Goal: Task Accomplishment & Management: Complete application form

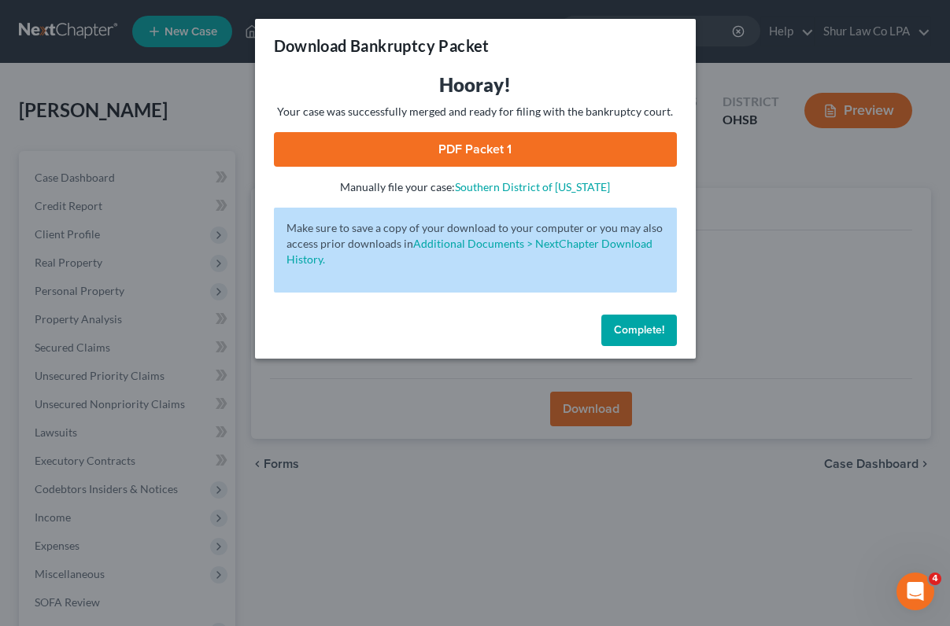
click at [605, 330] on button "Complete!" at bounding box center [639, 330] width 76 height 31
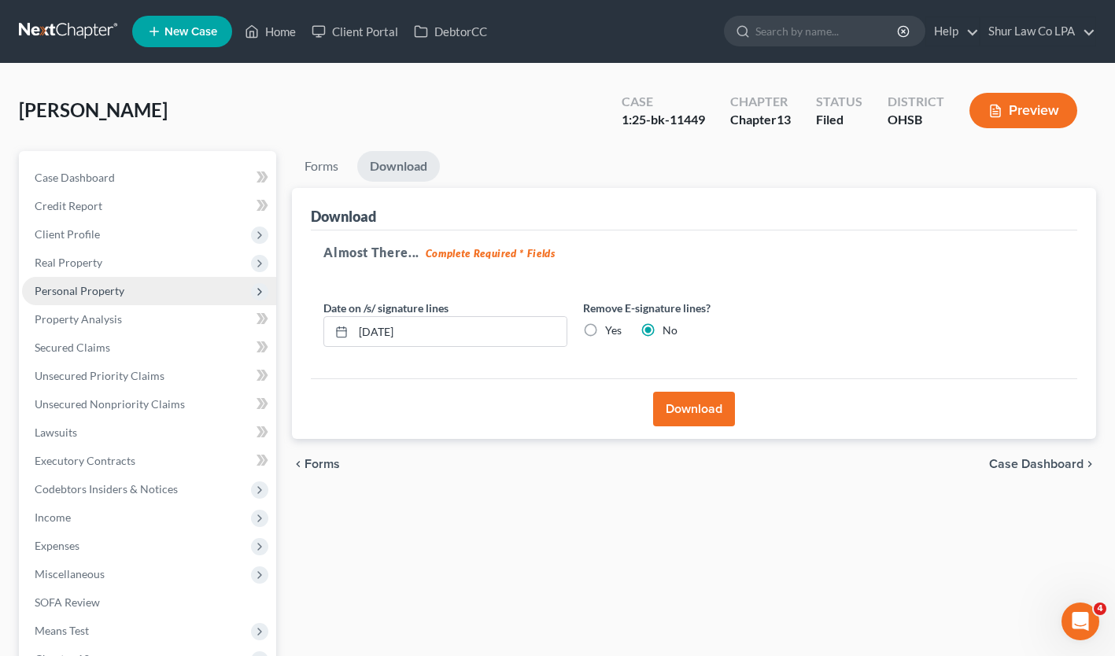
click at [78, 290] on span "Personal Property" at bounding box center [80, 290] width 90 height 13
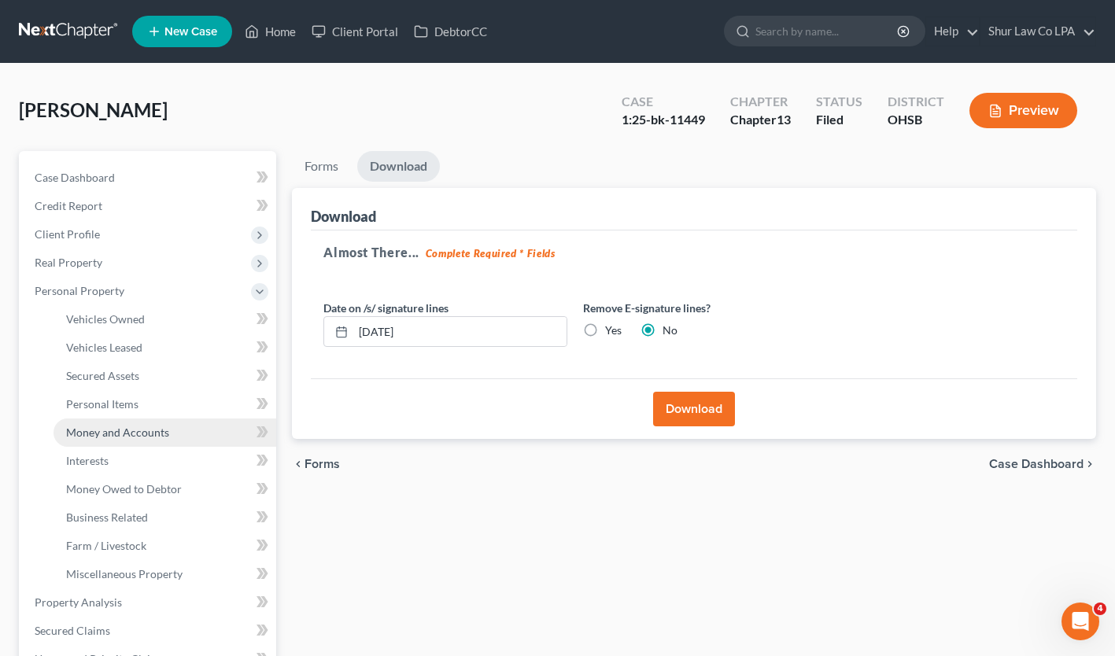
click at [114, 435] on span "Money and Accounts" at bounding box center [117, 432] width 103 height 13
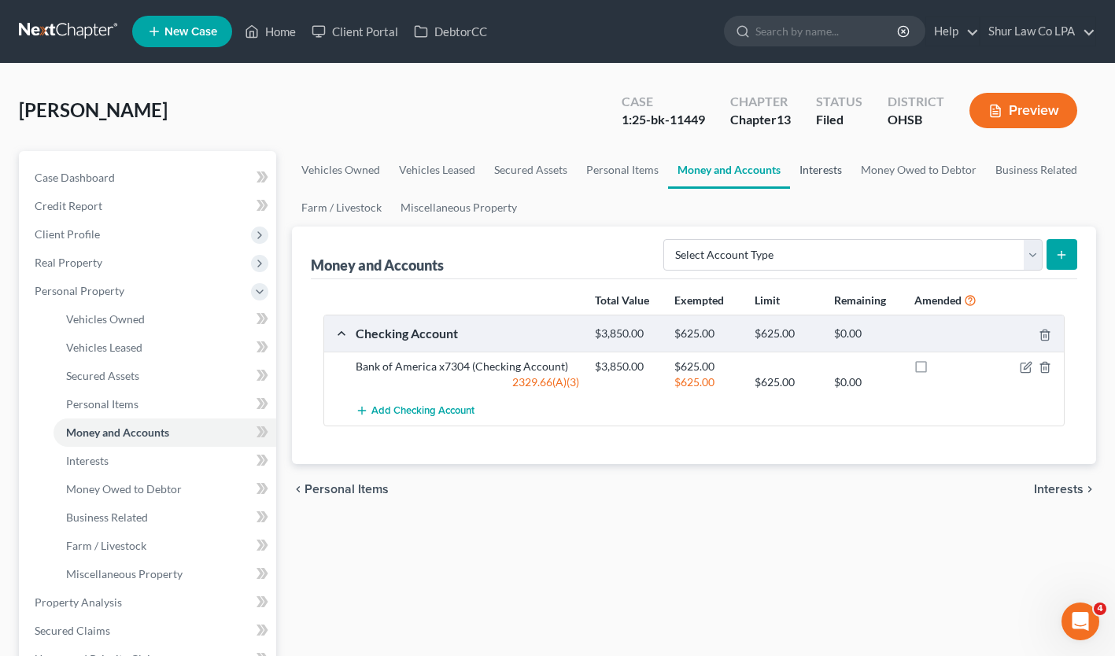
click at [800, 165] on link "Interests" at bounding box center [820, 170] width 61 height 38
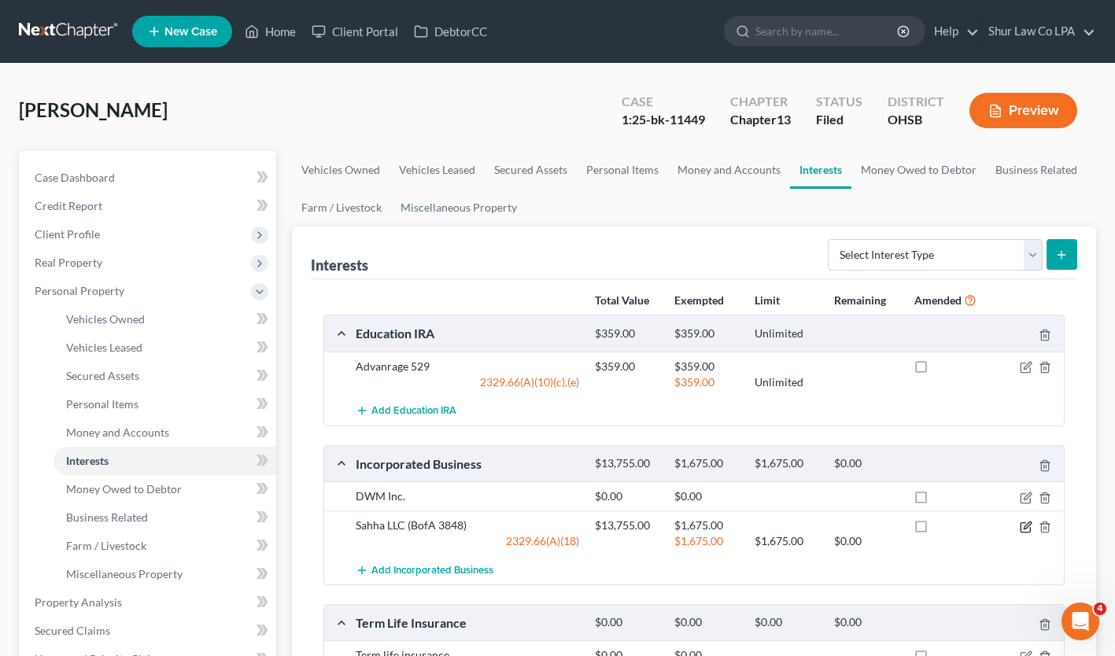
click at [949, 530] on icon "button" at bounding box center [1026, 527] width 13 height 13
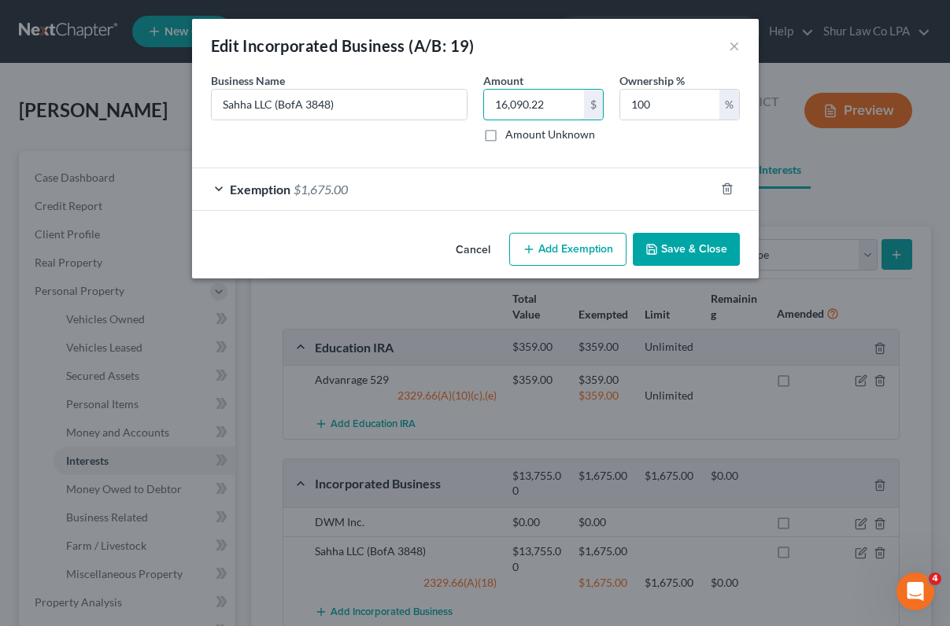
type input "16,090.22"
click at [217, 189] on div "Exemption $1,675.00" at bounding box center [453, 189] width 523 height 42
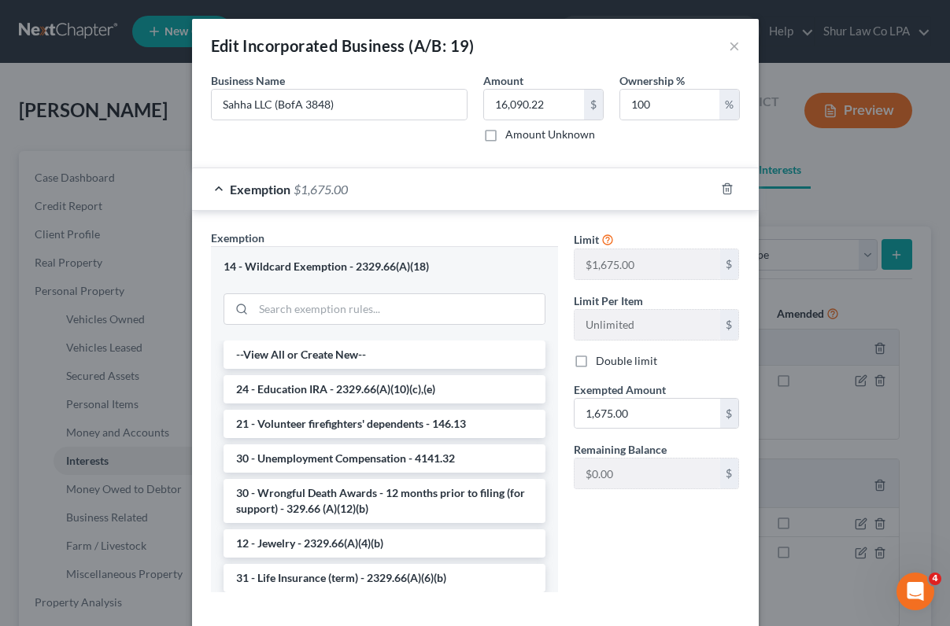
click at [266, 142] on div "Business Name * Sahha LLC (BofA 3848) Amount 16,090.22 $ Amount Unknown Ownersh…" at bounding box center [475, 113] width 545 height 83
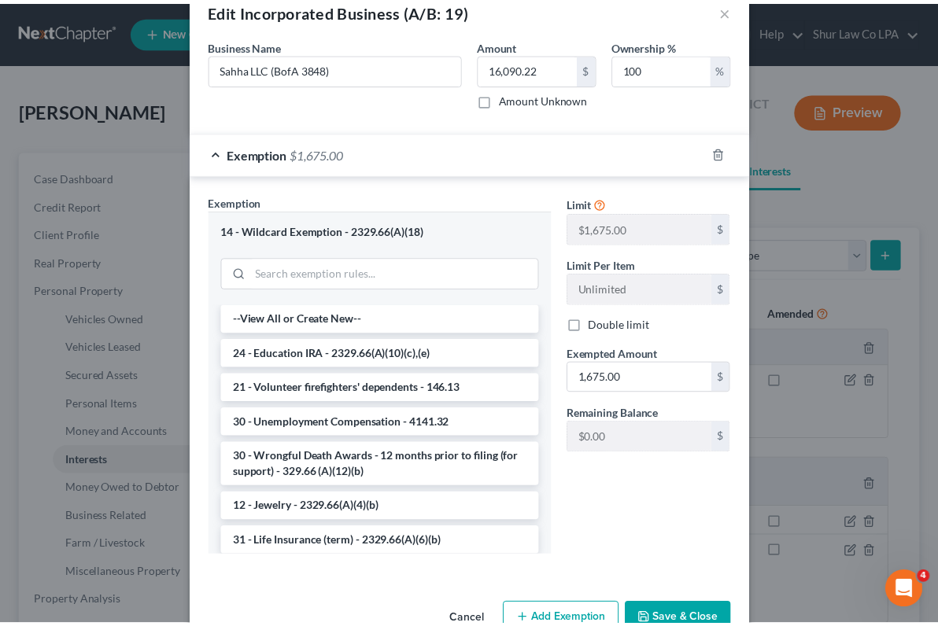
scroll to position [78, 0]
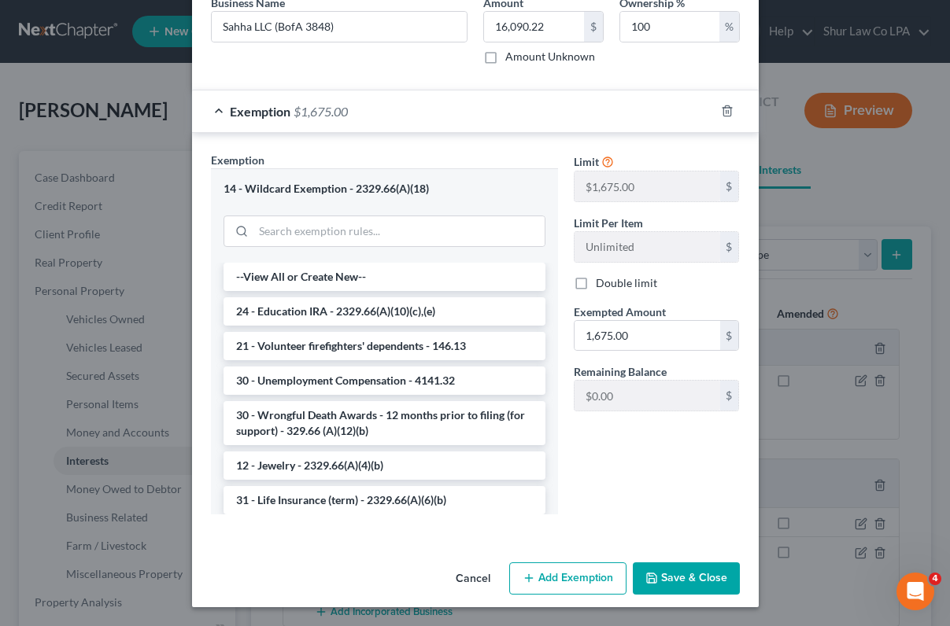
click at [664, 582] on button "Save & Close" at bounding box center [686, 579] width 107 height 33
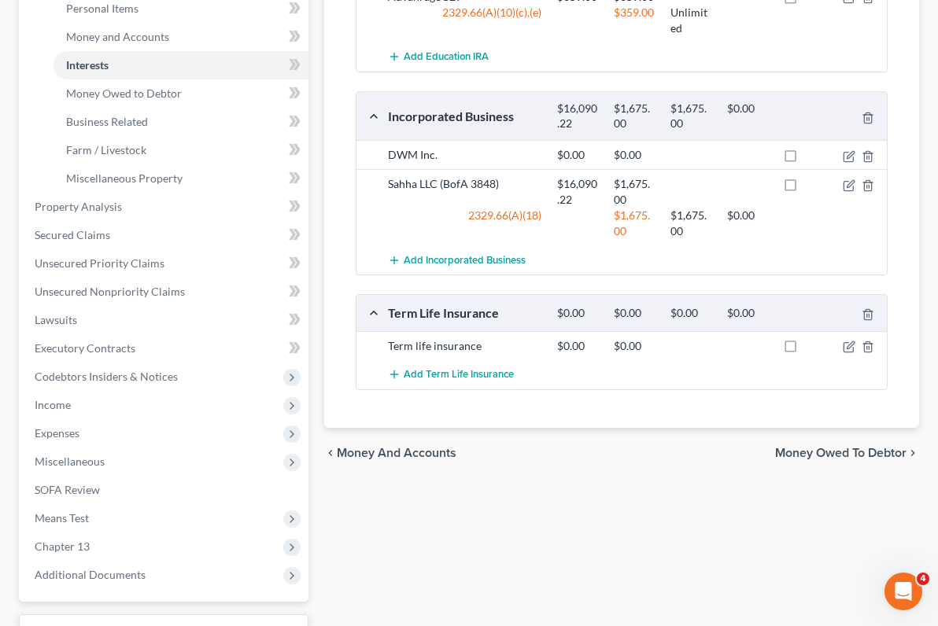
scroll to position [397, 0]
click at [88, 374] on span "Codebtors Insiders & Notices" at bounding box center [106, 375] width 143 height 13
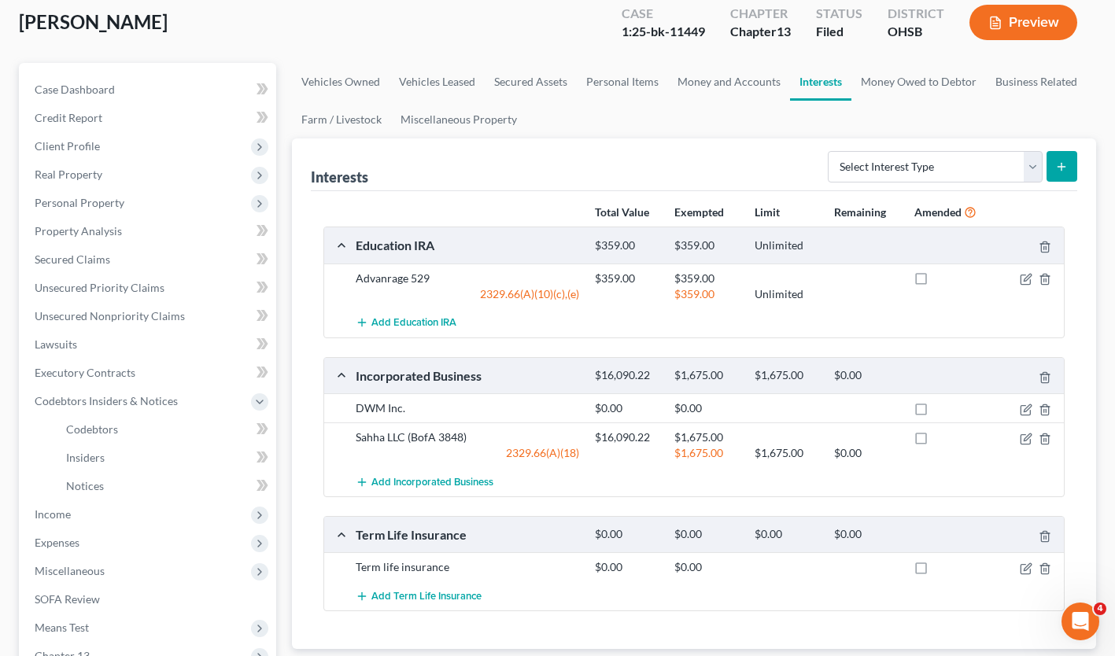
scroll to position [40, 0]
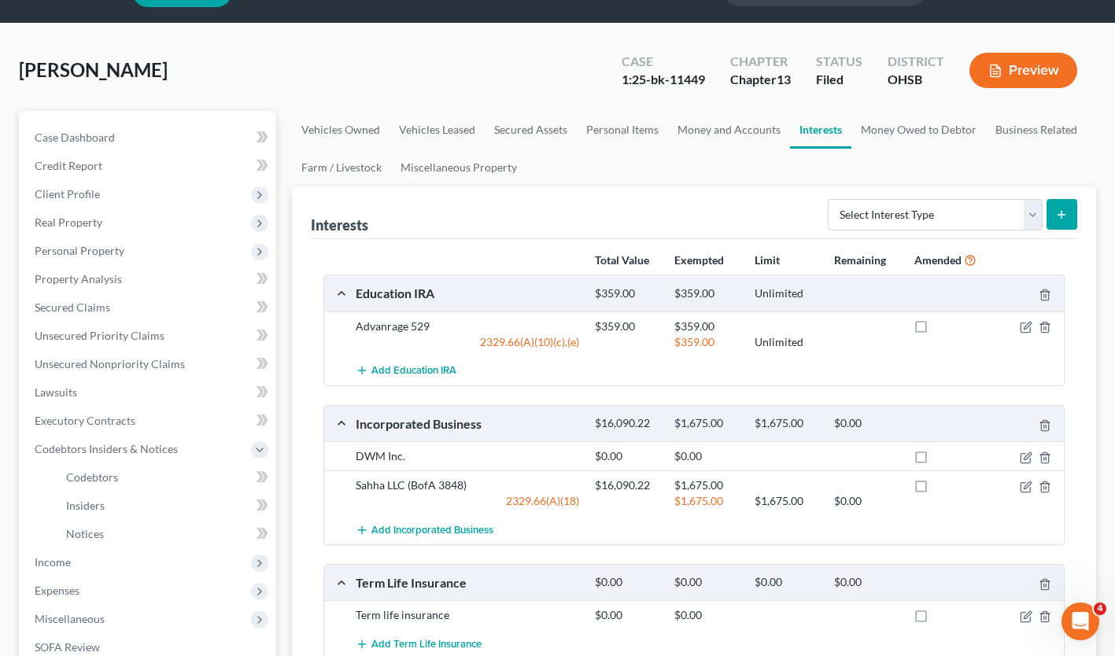
click at [949, 62] on button "Preview" at bounding box center [1024, 70] width 108 height 35
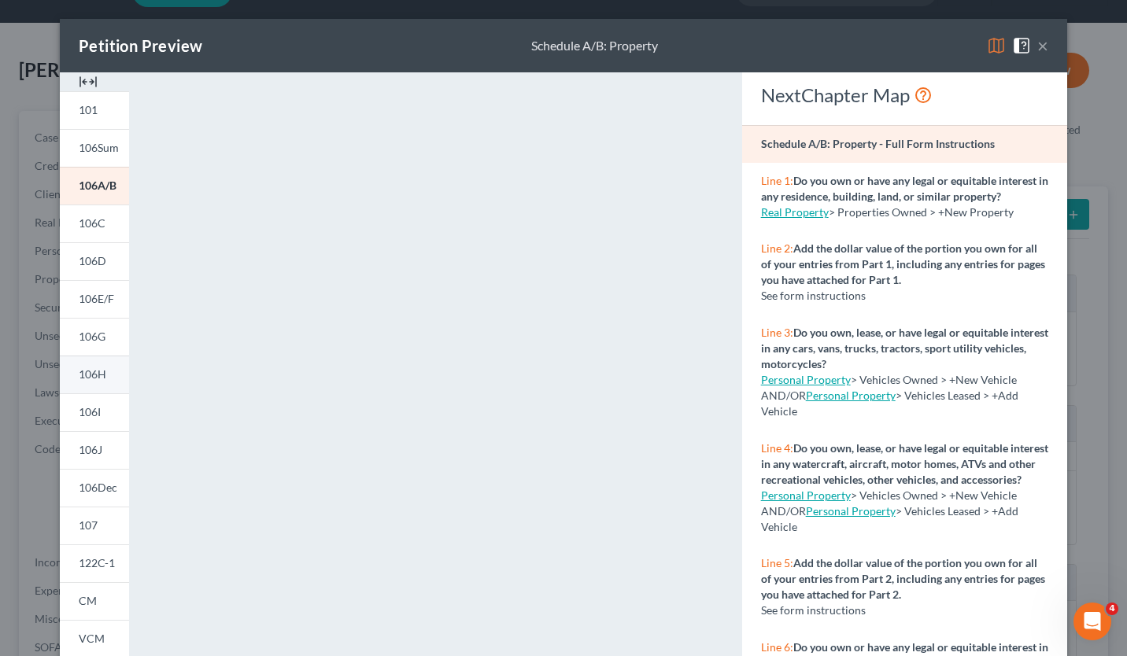
click at [91, 374] on span "106H" at bounding box center [93, 374] width 28 height 13
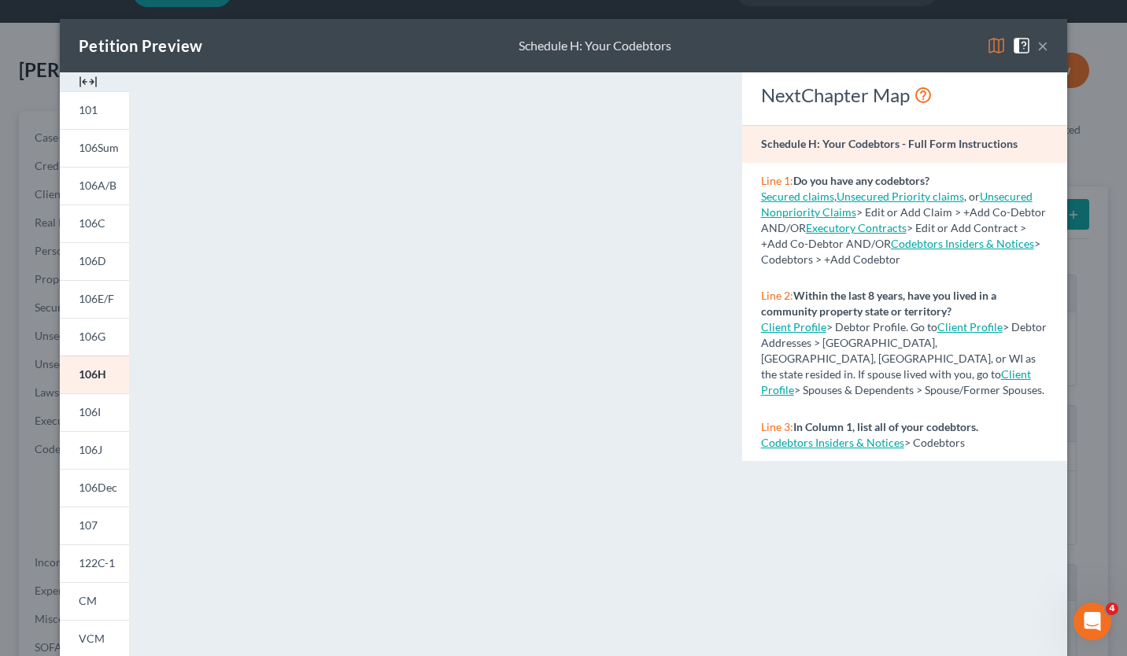
click at [949, 45] on button "×" at bounding box center [1042, 45] width 11 height 19
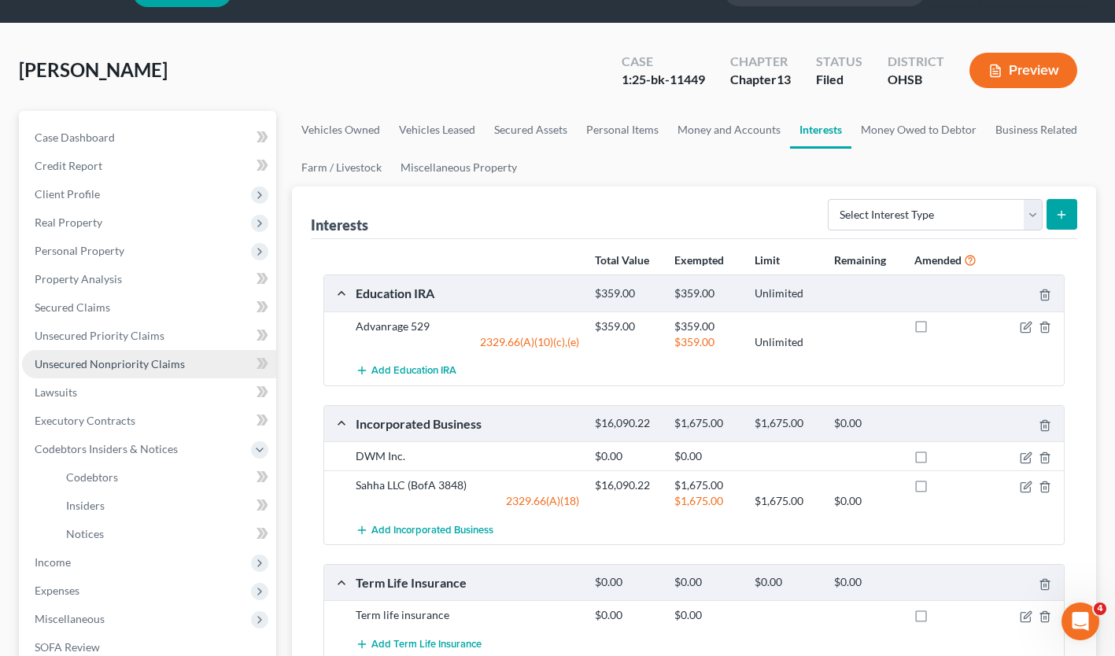
click at [94, 363] on span "Unsecured Nonpriority Claims" at bounding box center [110, 363] width 150 height 13
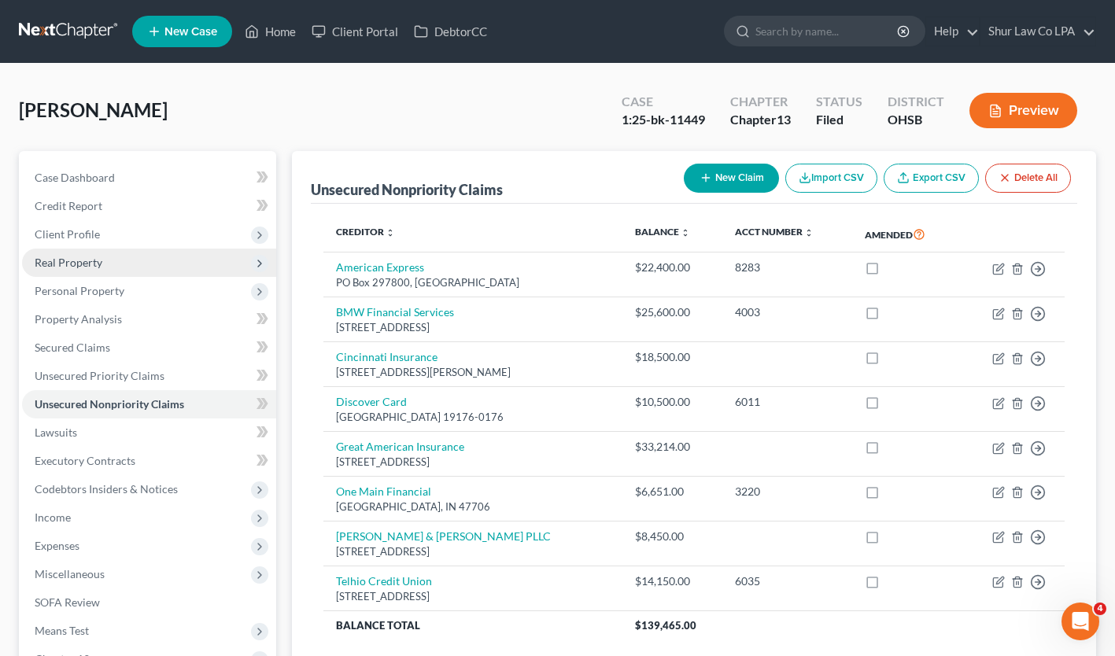
click at [109, 264] on span "Real Property" at bounding box center [149, 263] width 254 height 28
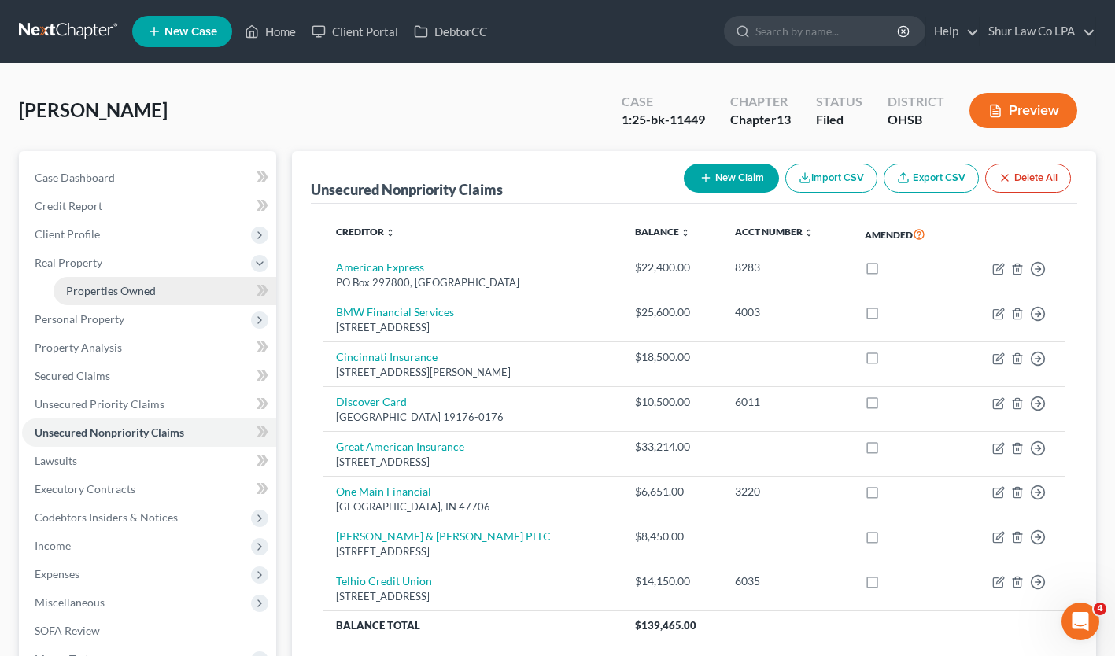
click at [131, 294] on span "Properties Owned" at bounding box center [111, 290] width 90 height 13
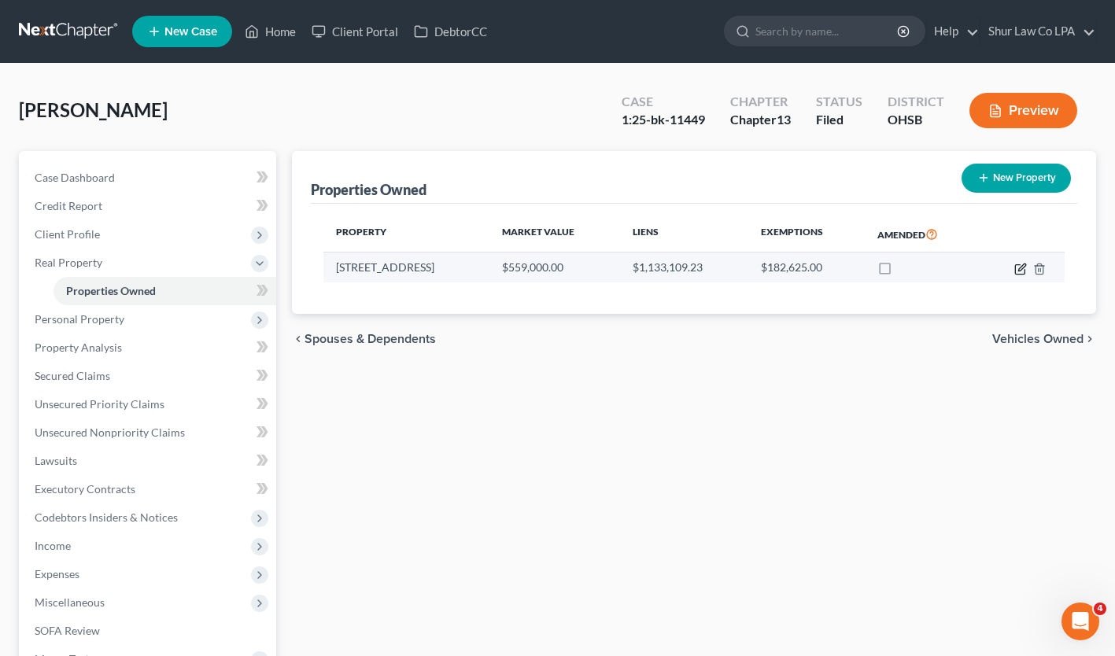
click at [949, 268] on icon "button" at bounding box center [1021, 267] width 7 height 7
select select "36"
select select "8"
select select "3"
select select "0"
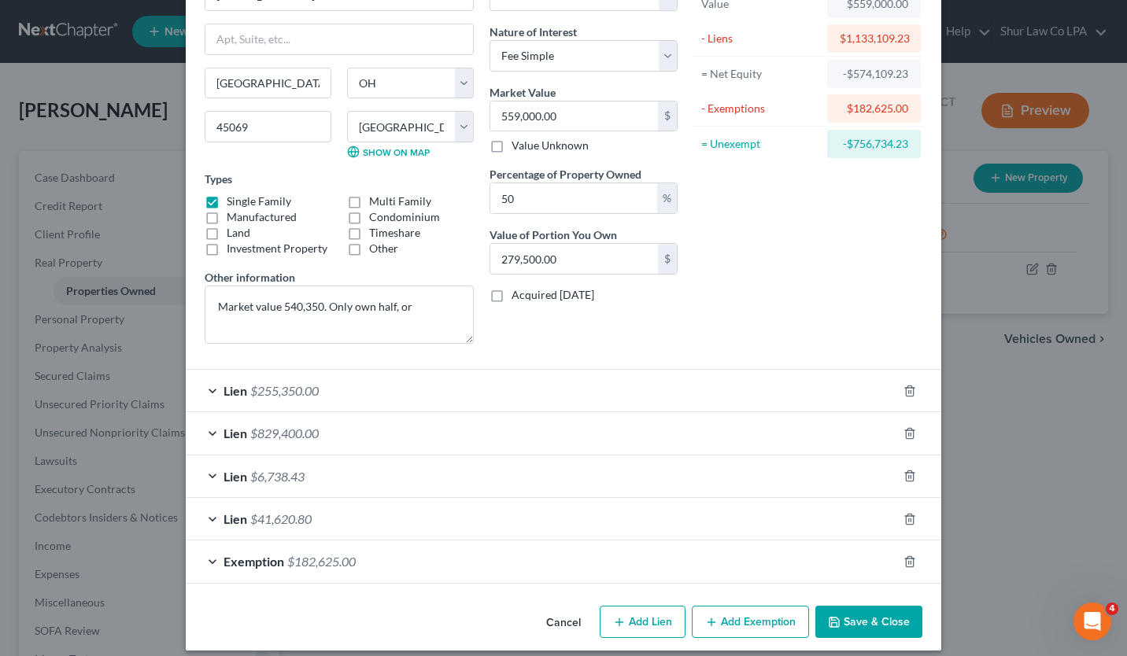
scroll to position [123, 0]
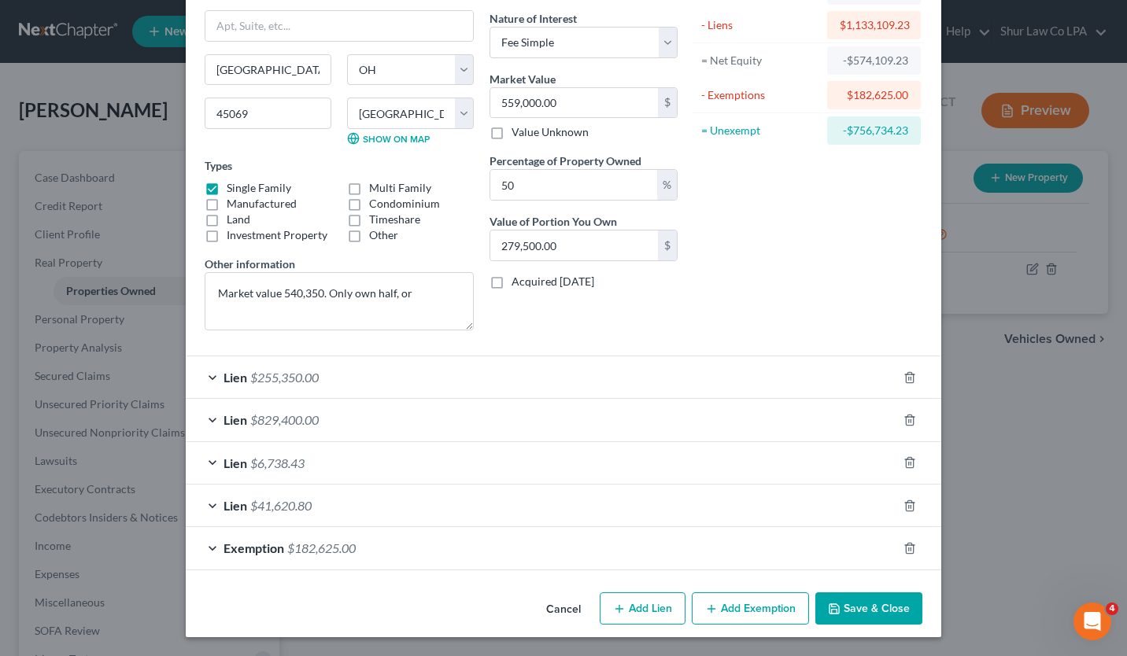
click at [250, 418] on span "$829,400.00" at bounding box center [284, 419] width 68 height 15
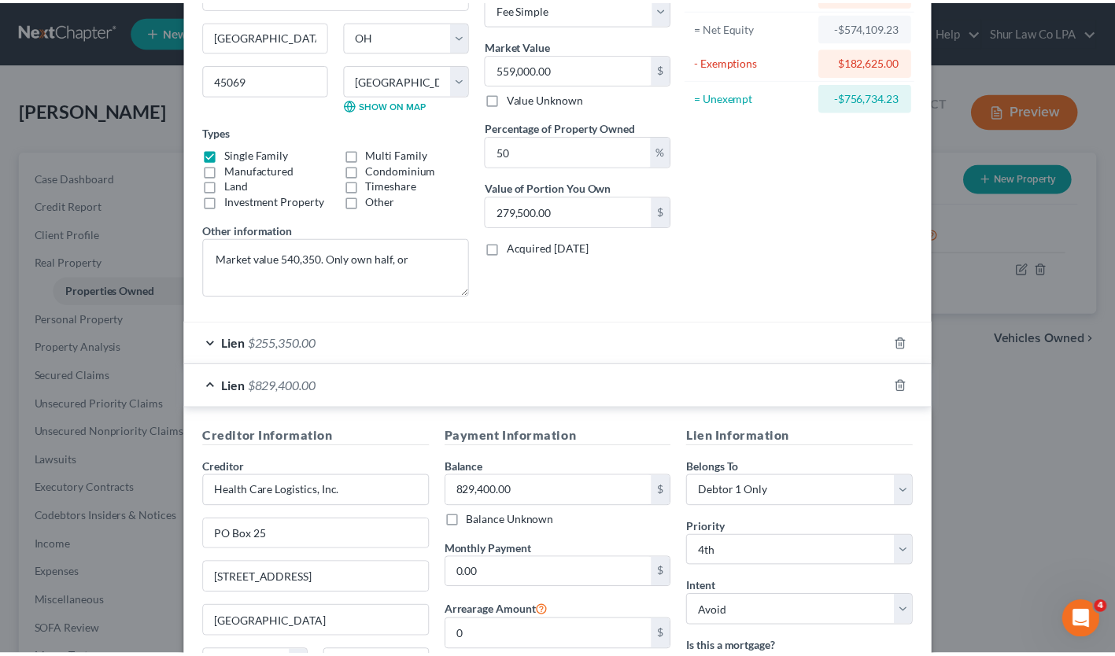
scroll to position [0, 0]
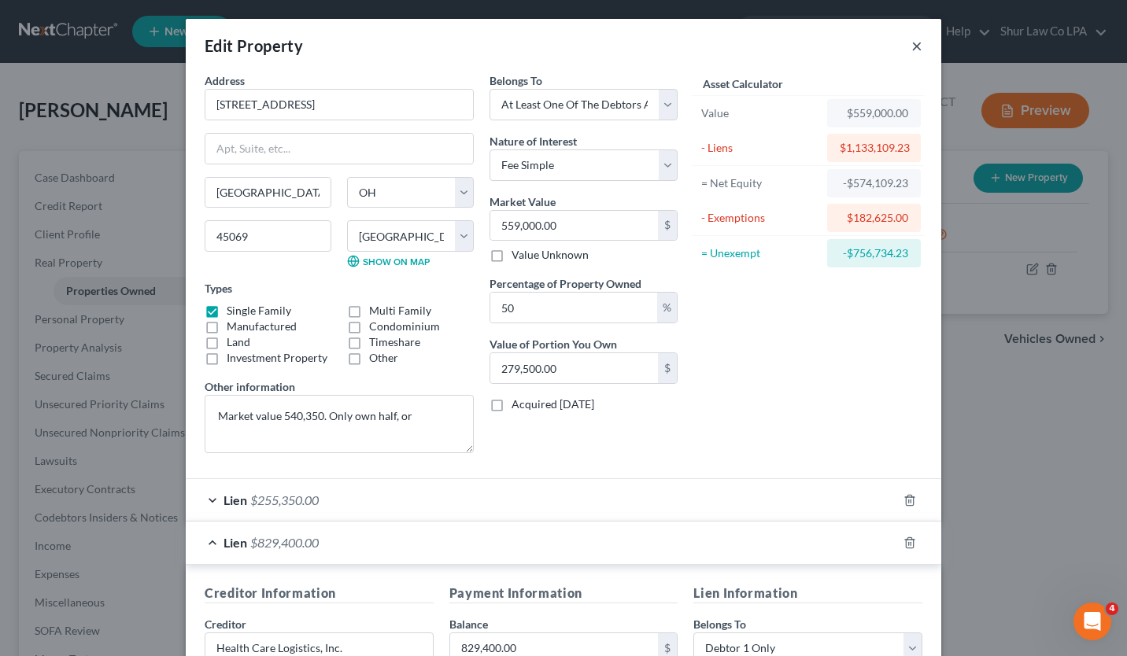
click at [911, 44] on button "×" at bounding box center [916, 45] width 11 height 19
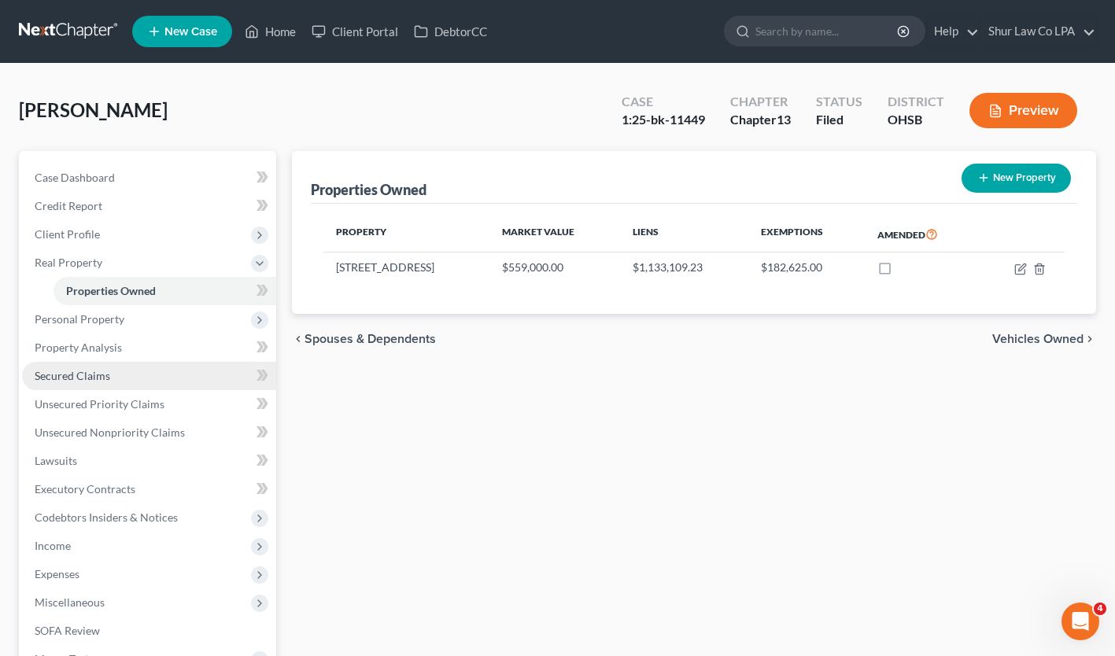
click at [63, 379] on span "Secured Claims" at bounding box center [73, 375] width 76 height 13
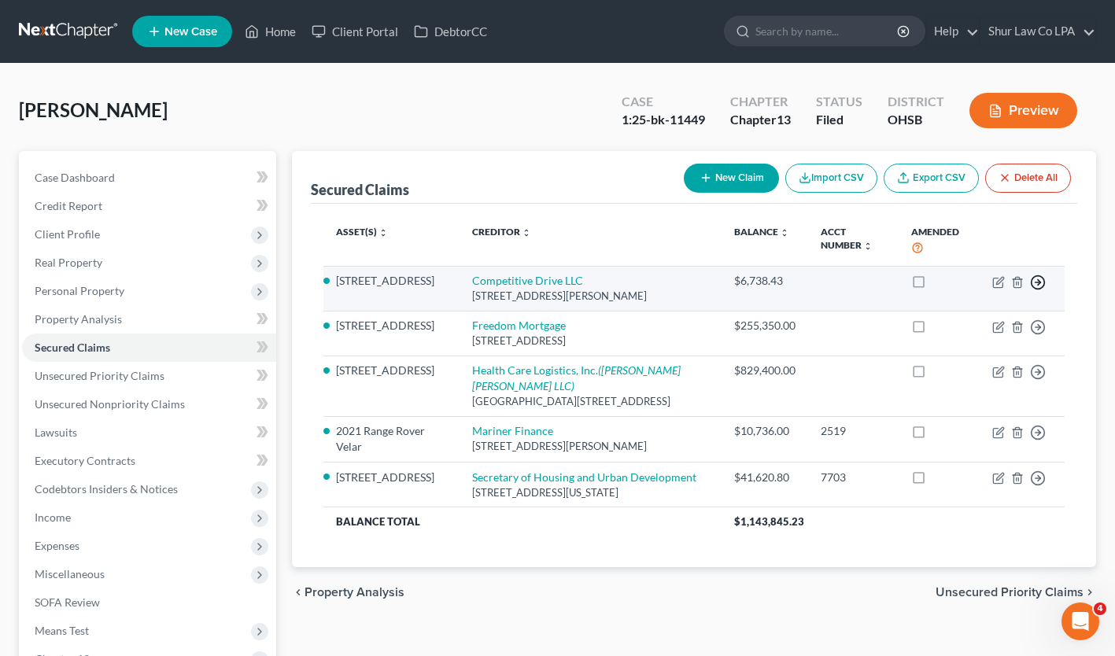
click at [949, 282] on icon "button" at bounding box center [1038, 283] width 16 height 16
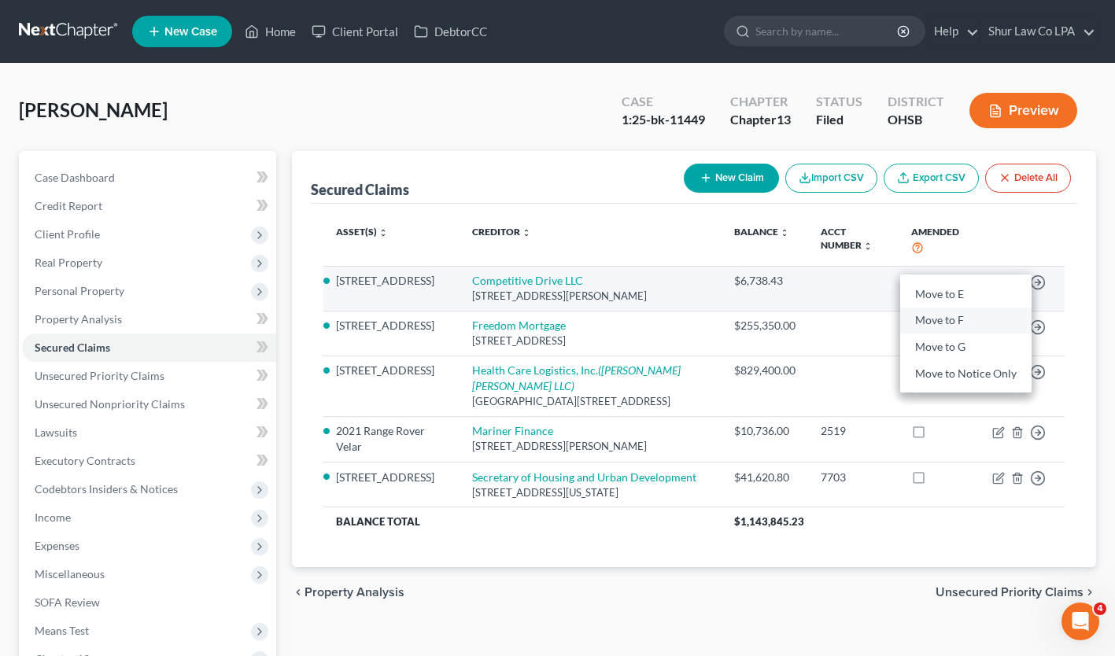
click at [949, 318] on link "Move to F" at bounding box center [965, 321] width 131 height 27
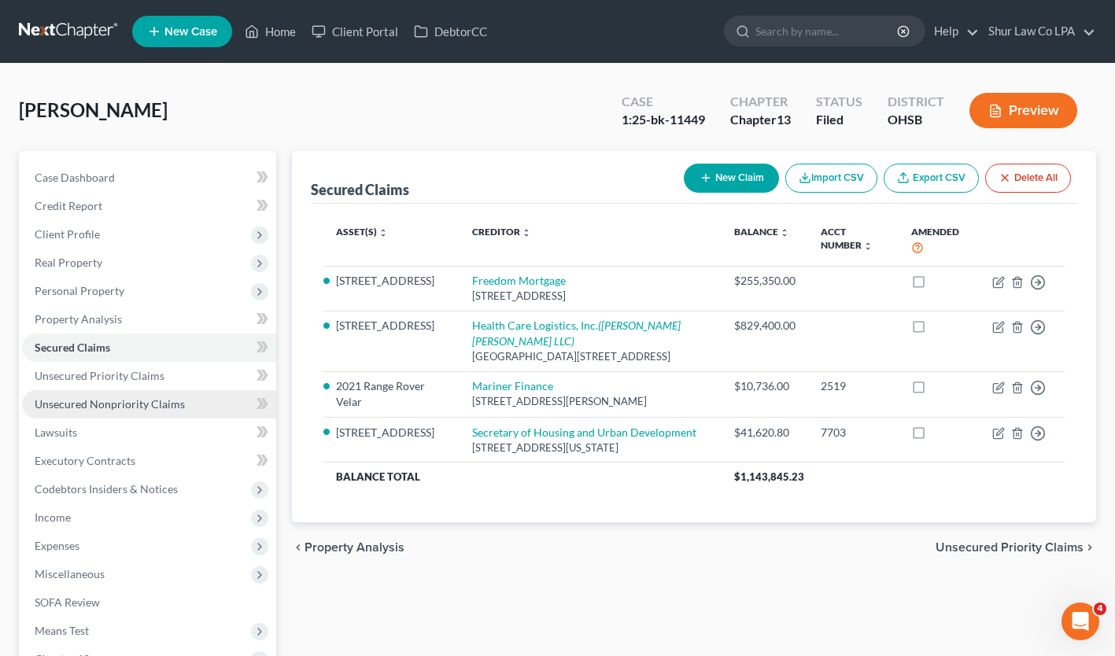
click at [153, 397] on span "Unsecured Nonpriority Claims" at bounding box center [110, 403] width 150 height 13
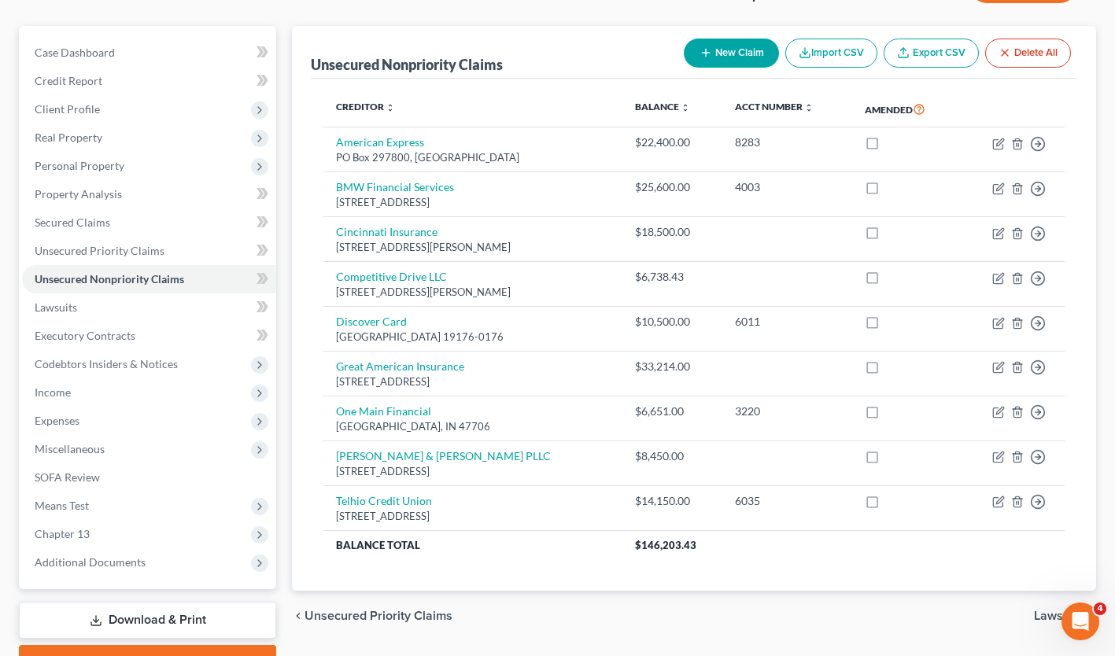
scroll to position [90, 0]
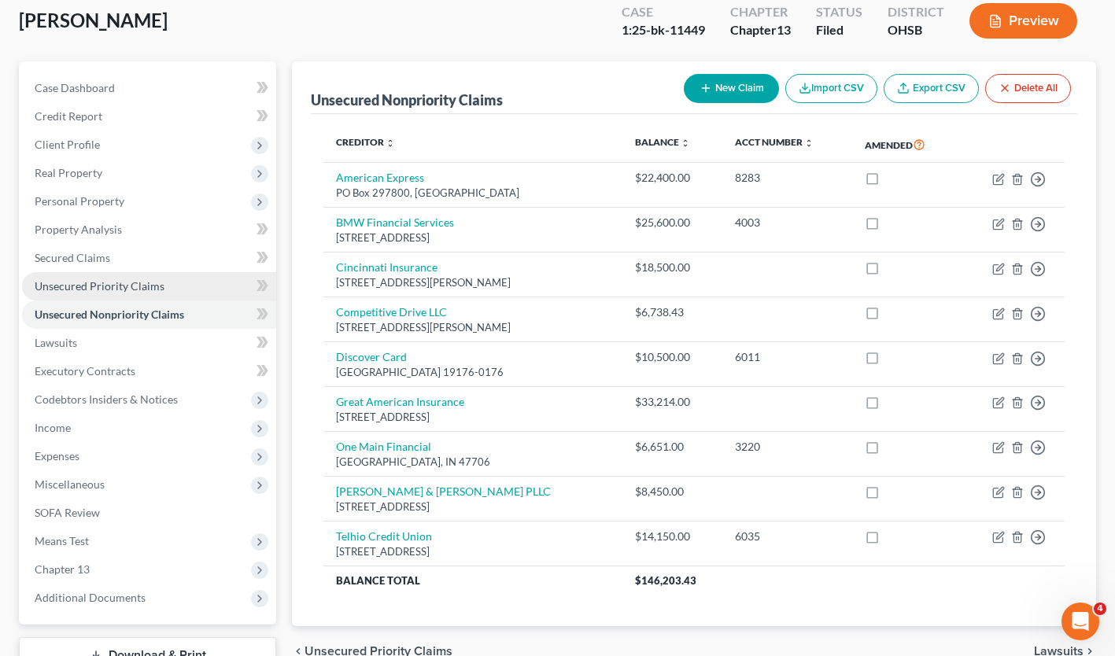
click at [103, 295] on link "Unsecured Priority Claims" at bounding box center [149, 286] width 254 height 28
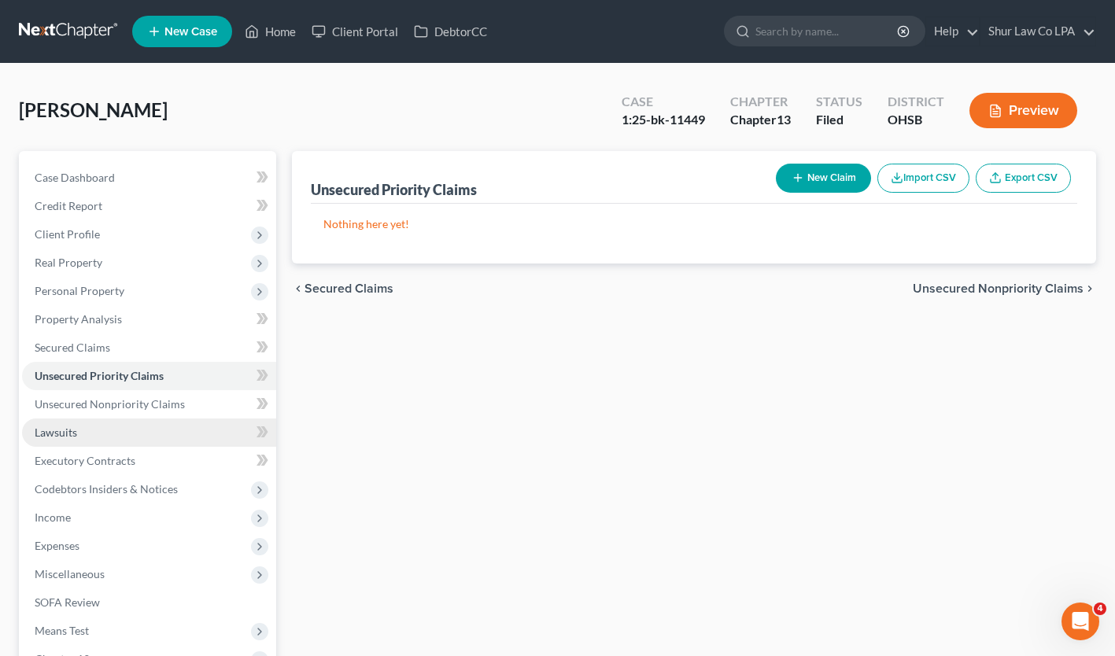
click at [82, 425] on link "Lawsuits" at bounding box center [149, 433] width 254 height 28
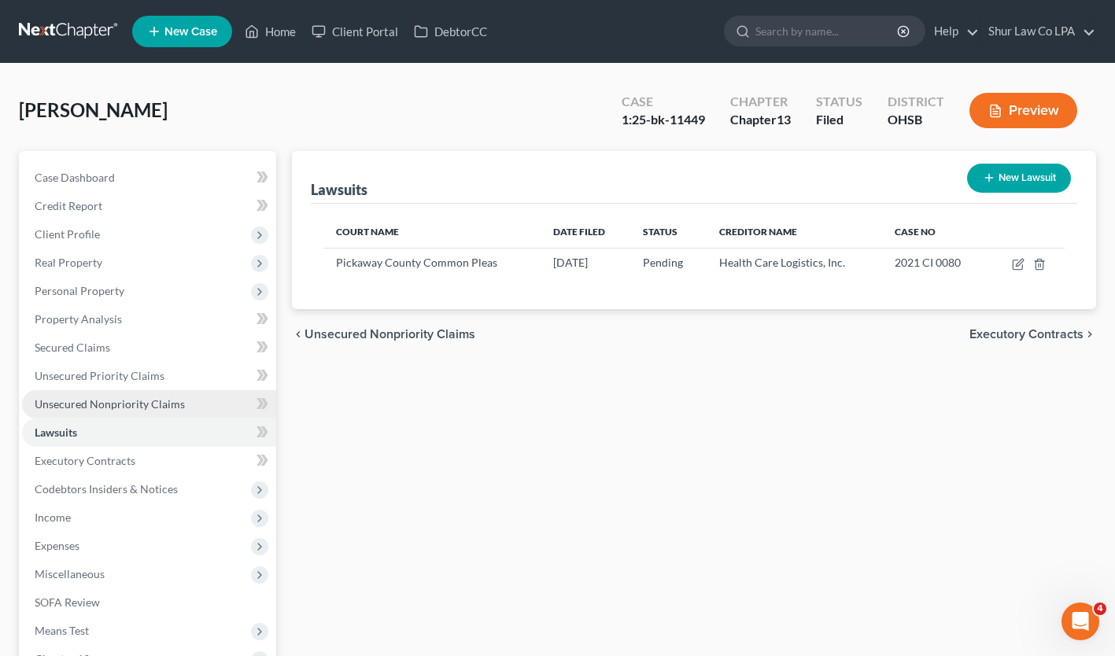
click at [94, 408] on span "Unsecured Nonpriority Claims" at bounding box center [110, 403] width 150 height 13
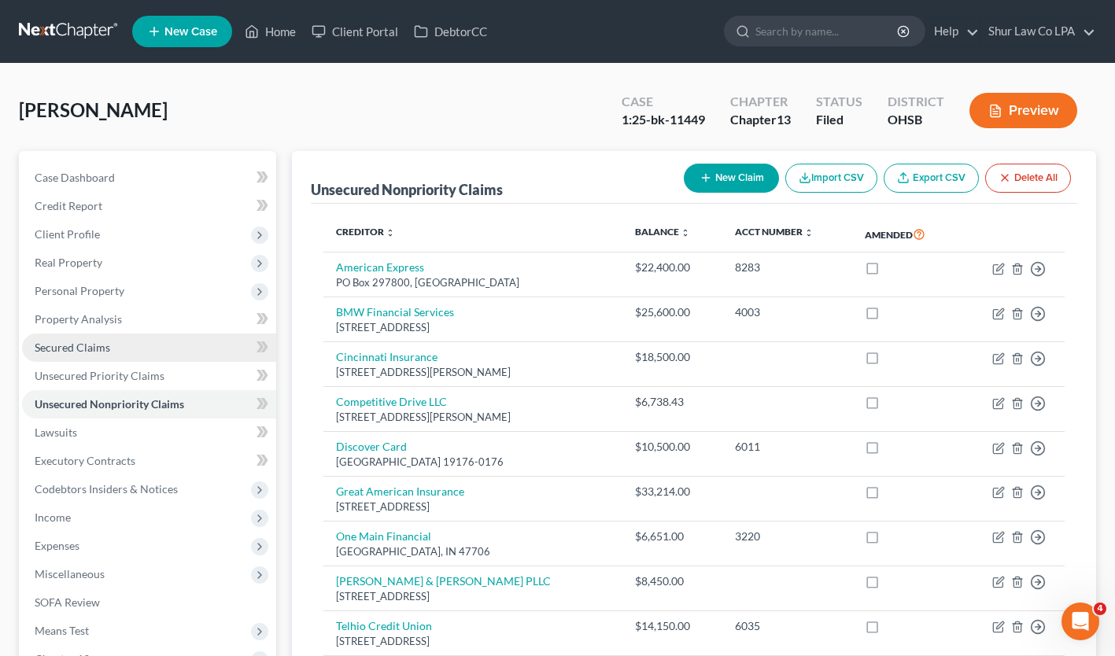
click at [91, 348] on span "Secured Claims" at bounding box center [73, 347] width 76 height 13
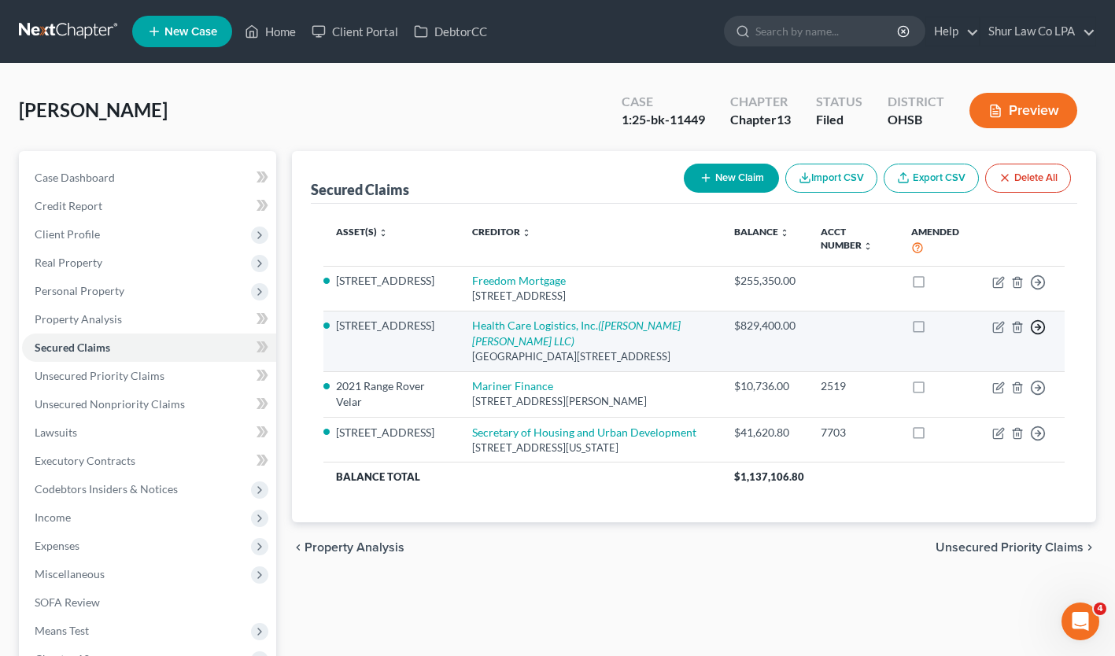
click at [949, 285] on polyline "button" at bounding box center [1039, 282] width 2 height 6
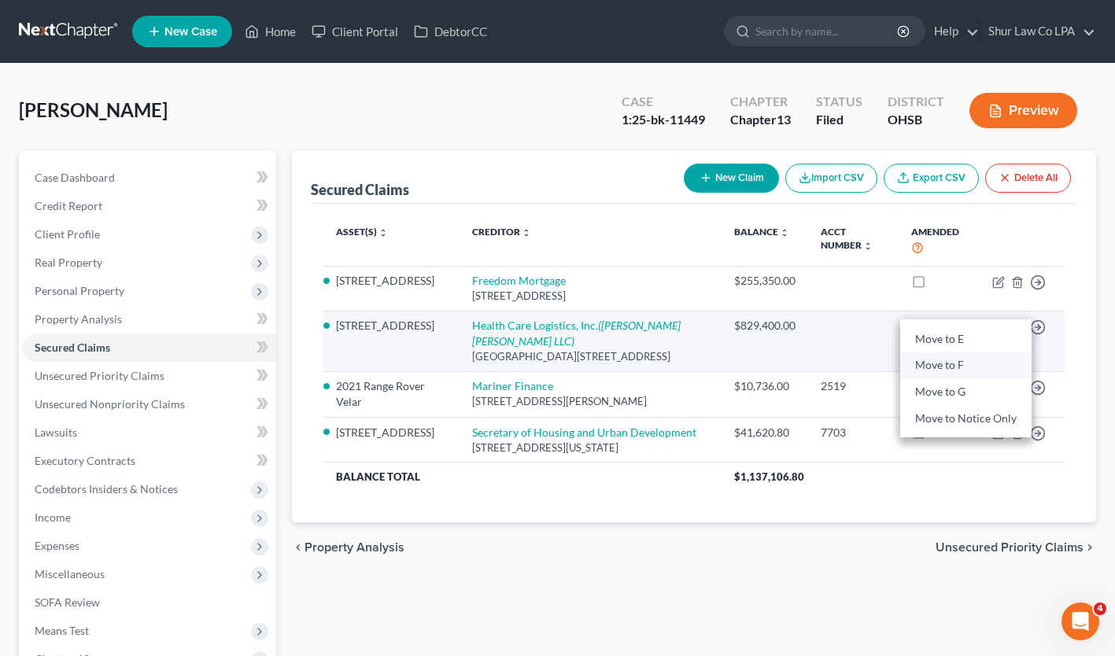
click at [949, 379] on link "Move to F" at bounding box center [965, 366] width 131 height 27
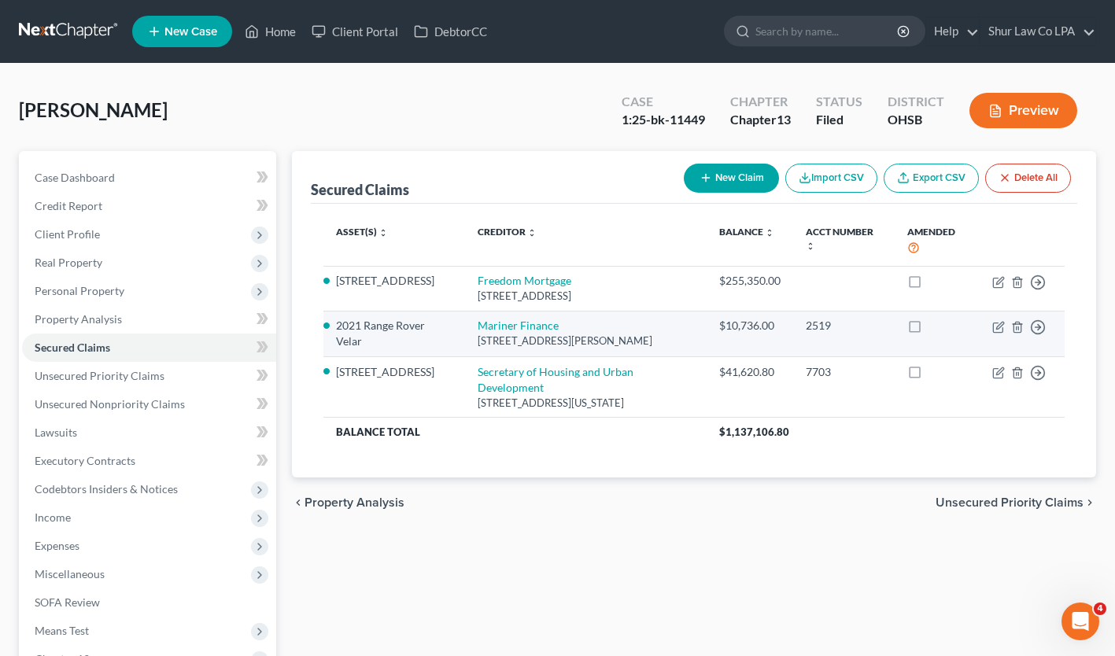
click at [949, 385] on td at bounding box center [937, 387] width 85 height 61
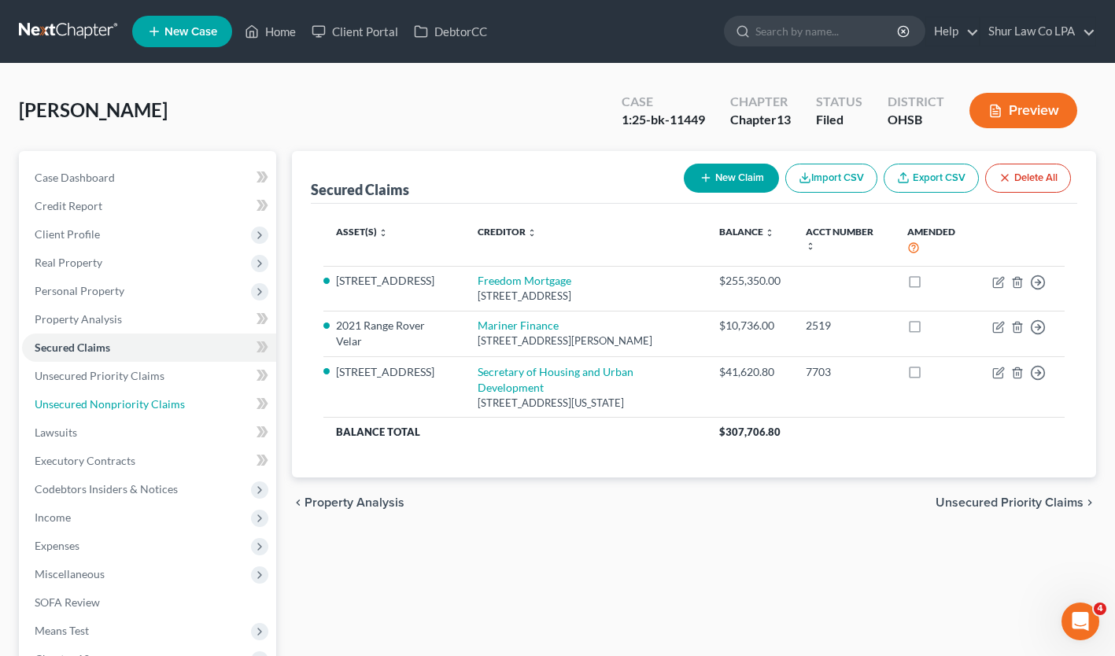
click at [124, 406] on span "Unsecured Nonpriority Claims" at bounding box center [110, 403] width 150 height 13
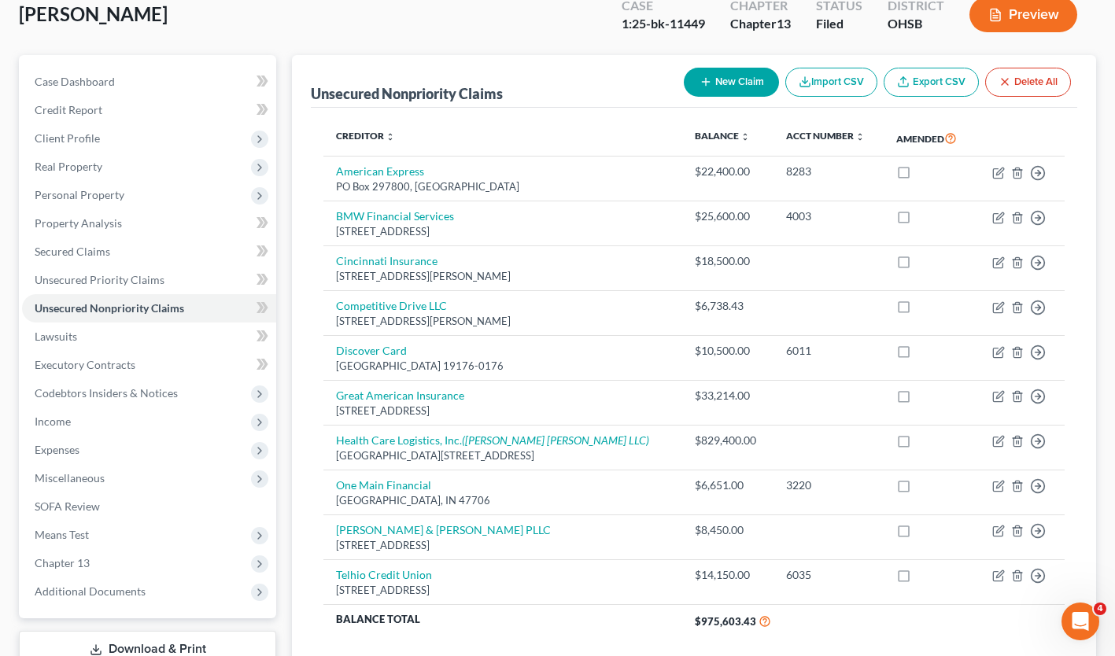
scroll to position [171, 0]
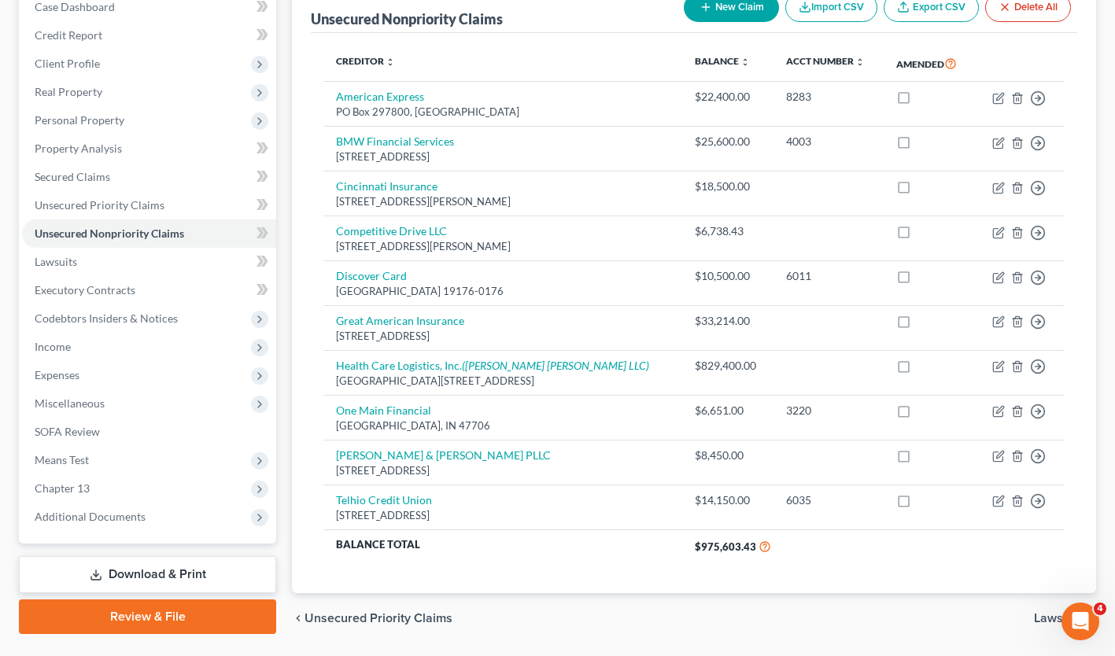
click at [94, 129] on span "Personal Property" at bounding box center [149, 120] width 254 height 28
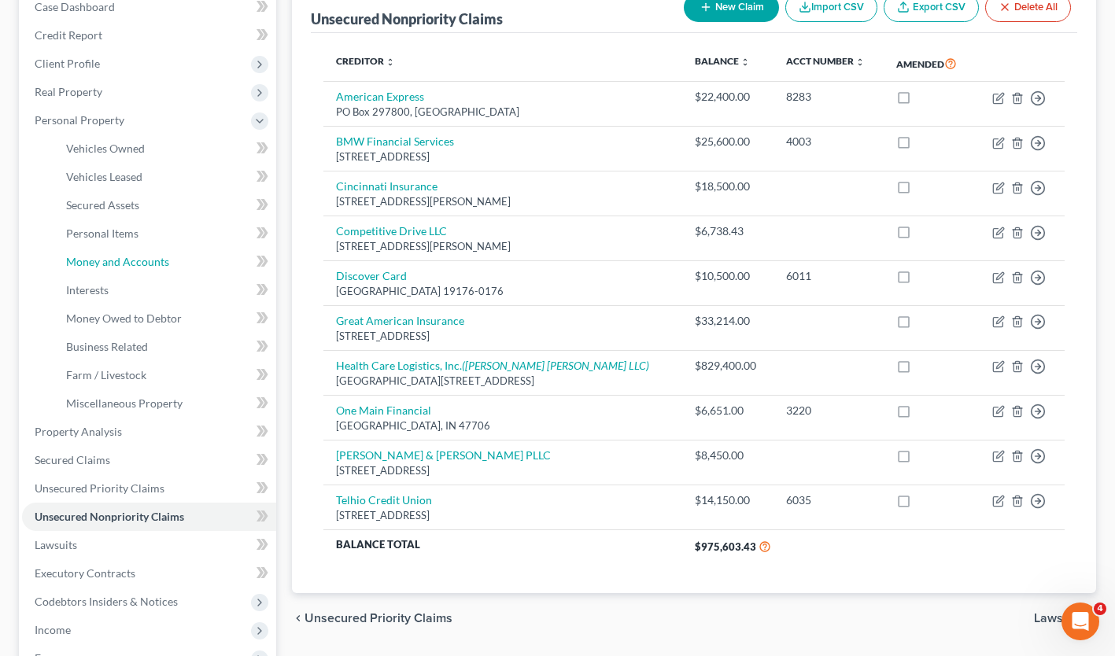
click at [117, 272] on link "Money and Accounts" at bounding box center [165, 262] width 223 height 28
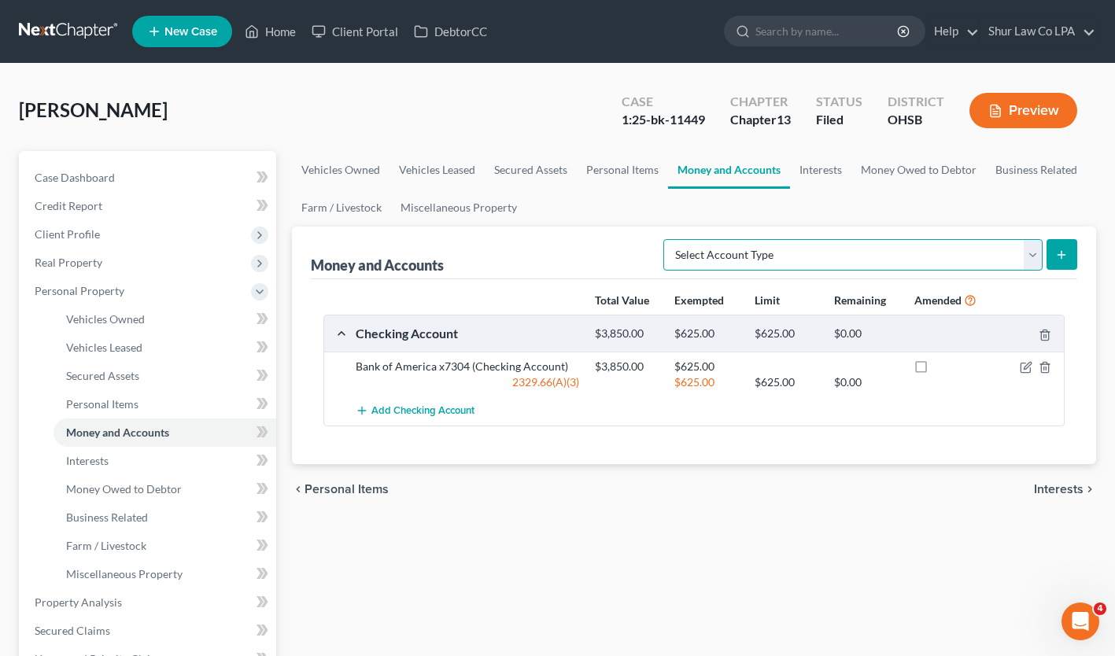
click at [1029, 256] on select "Select Account Type Brokerage (A/B: 18, SOFA: 20) Cash on Hand (A/B: 16) Certif…" at bounding box center [852, 254] width 379 height 31
select select "other"
click at [668, 239] on select "Select Account Type Brokerage (A/B: 18, SOFA: 20) Cash on Hand (A/B: 16) Certif…" at bounding box center [852, 254] width 379 height 31
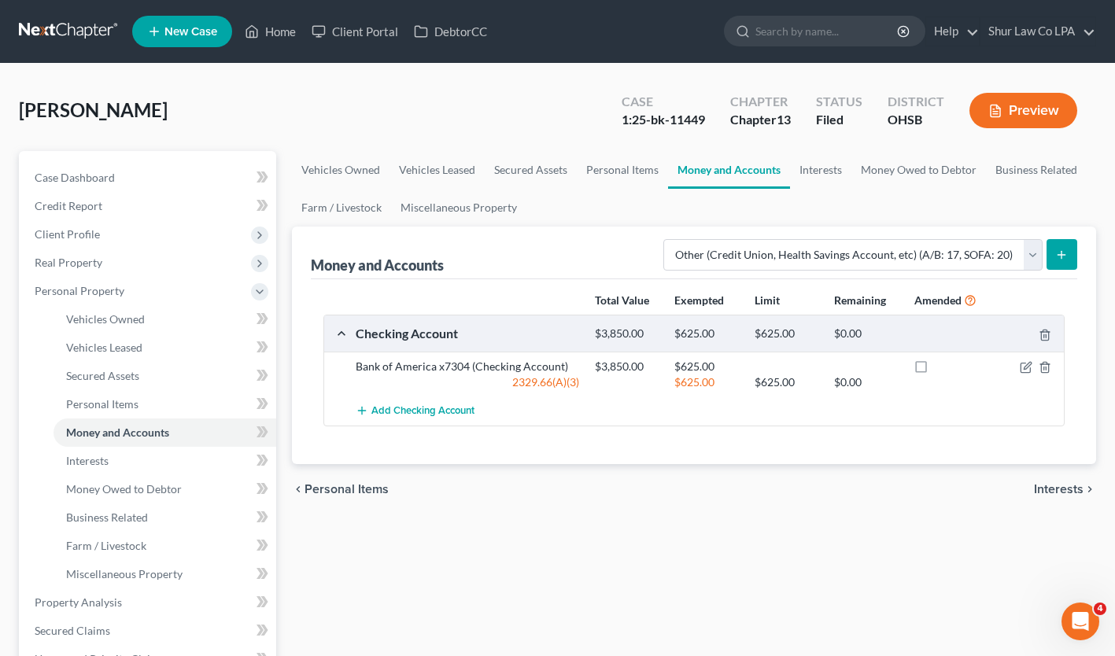
click at [1068, 257] on icon "submit" at bounding box center [1061, 255] width 13 height 13
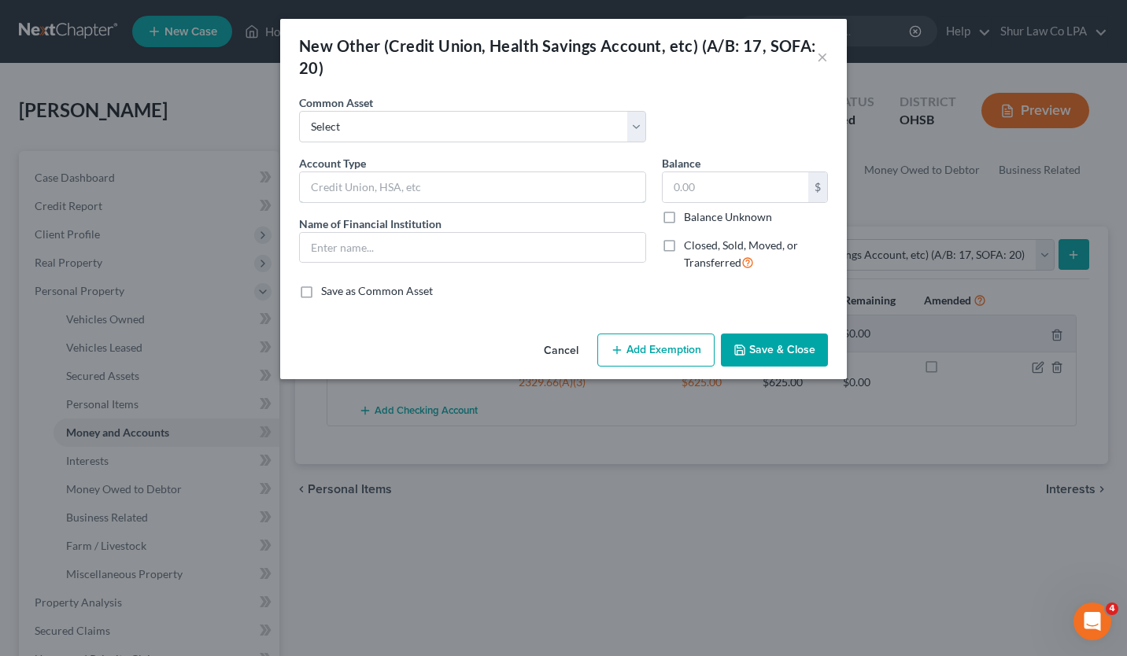
click at [421, 188] on input "text" at bounding box center [473, 187] width 346 height 30
type input "Zelle"
click at [378, 248] on input "text" at bounding box center [473, 248] width 346 height 30
type input "Zelle"
drag, startPoint x: 791, startPoint y: 349, endPoint x: 782, endPoint y: 346, distance: 10.2
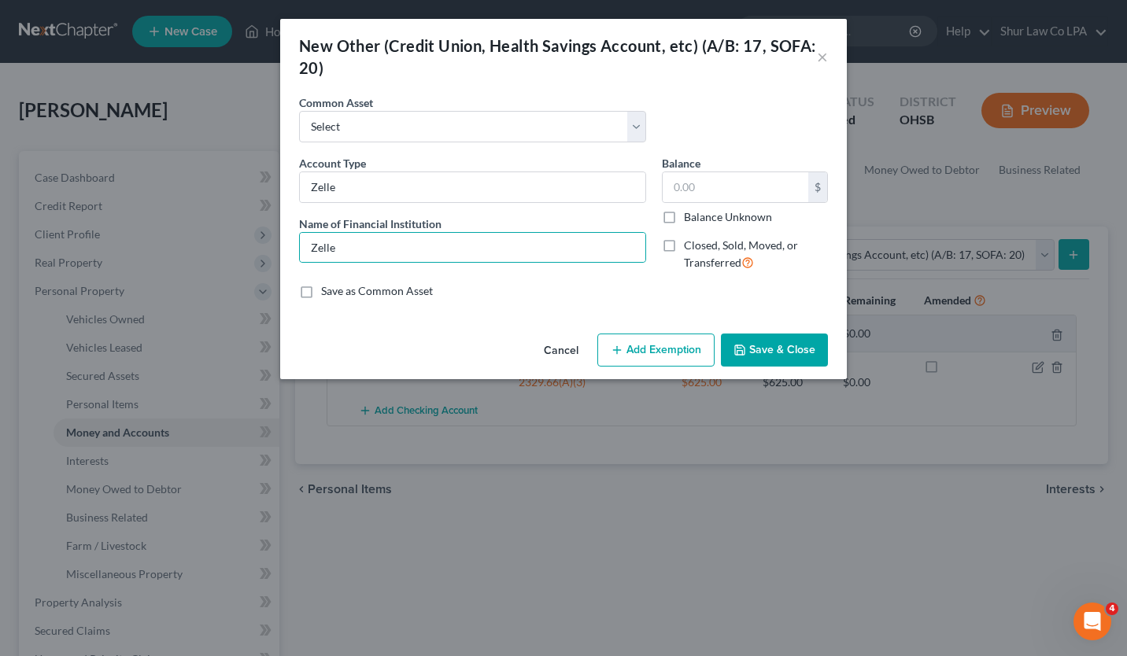
click at [782, 346] on button "Save & Close" at bounding box center [774, 350] width 107 height 33
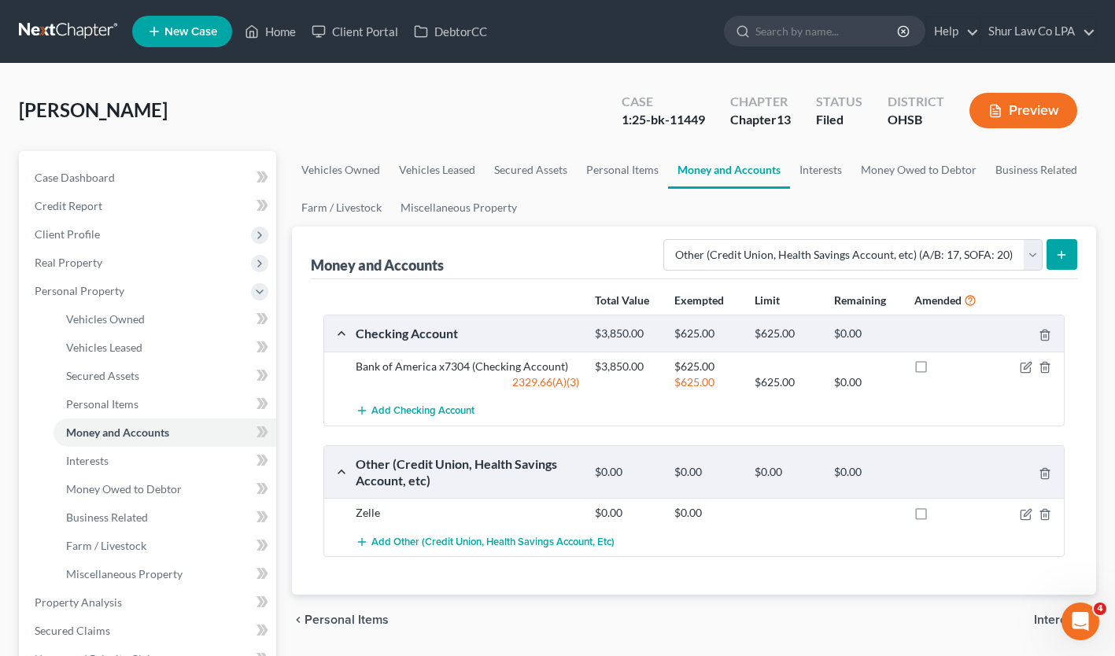
click at [102, 270] on span "Real Property" at bounding box center [149, 263] width 254 height 28
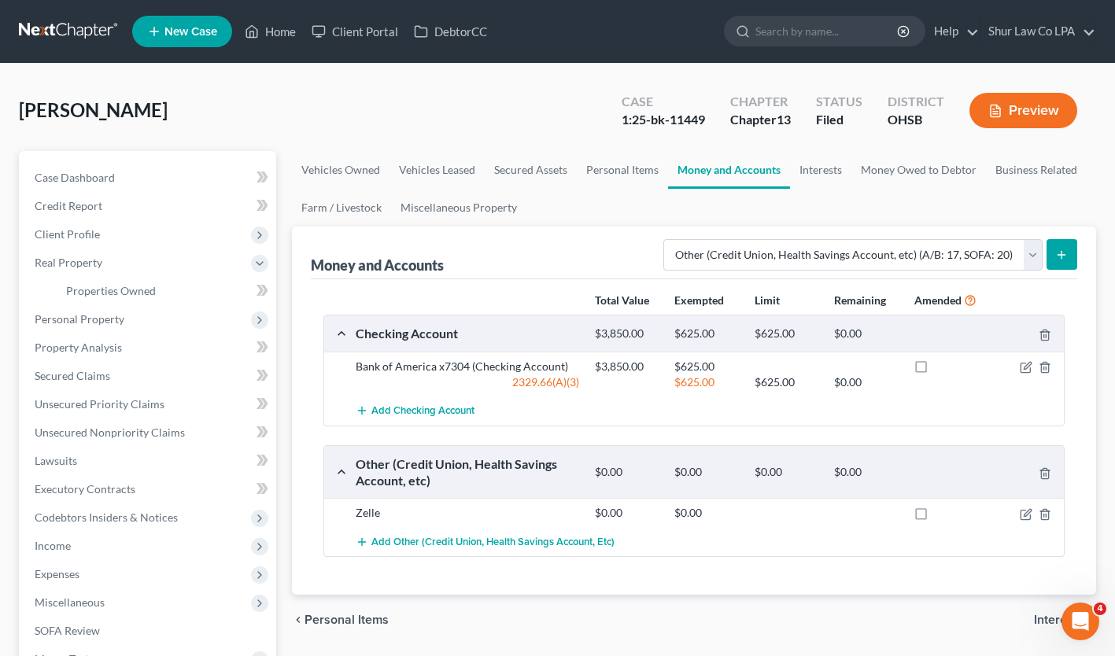
click at [91, 315] on span "Personal Property" at bounding box center [80, 318] width 90 height 13
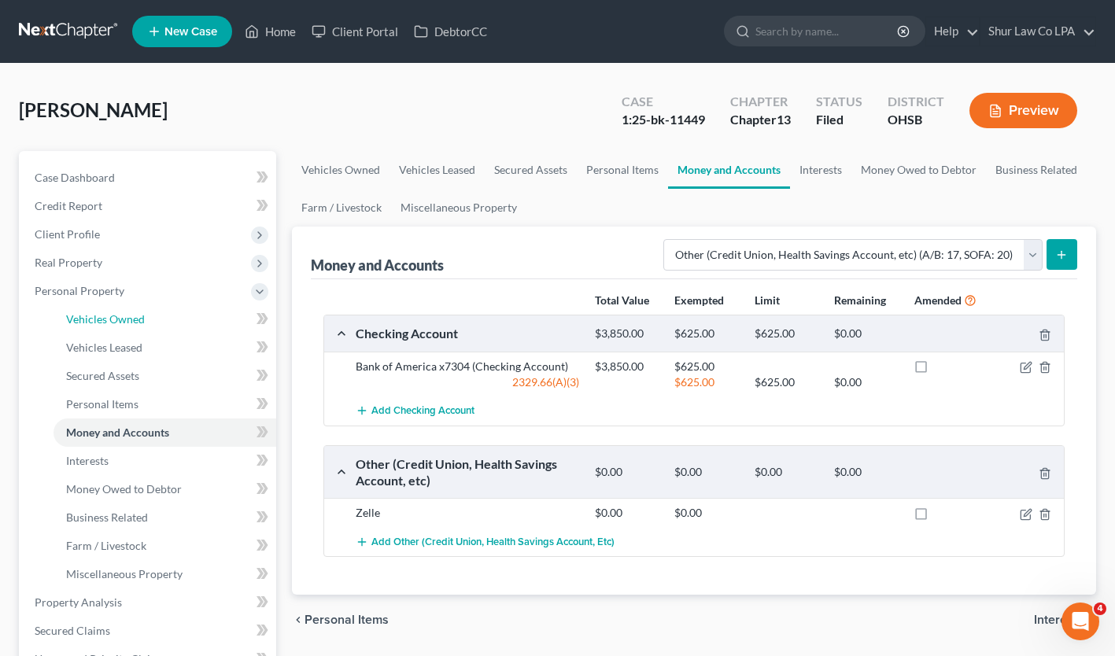
click at [101, 319] on span "Vehicles Owned" at bounding box center [105, 318] width 79 height 13
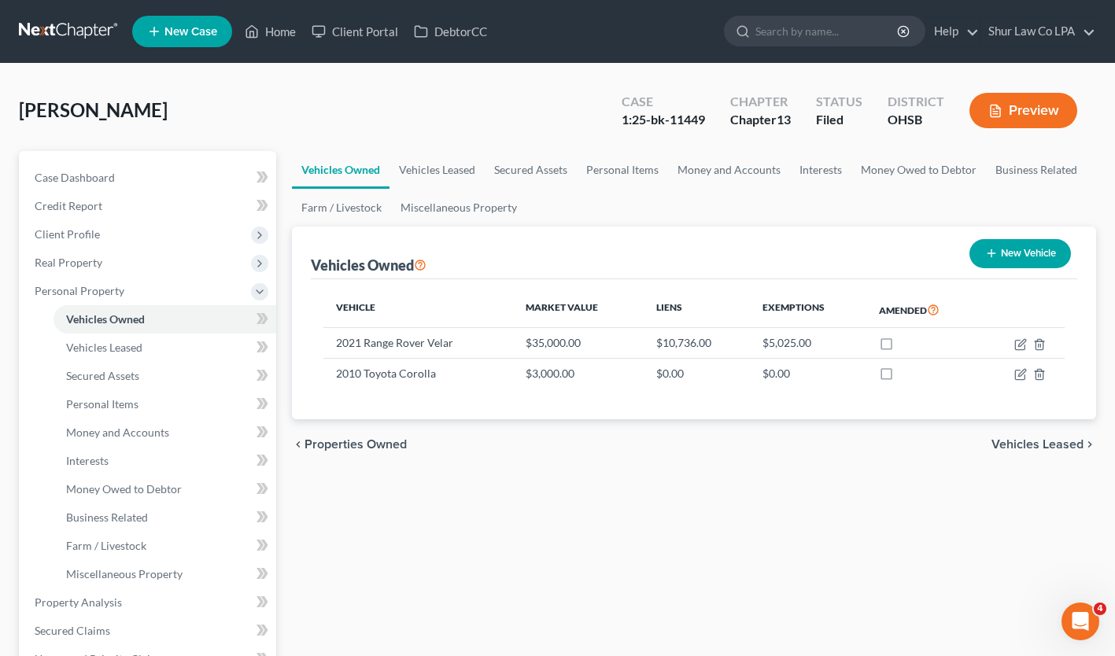
click at [87, 287] on span "Personal Property" at bounding box center [80, 290] width 90 height 13
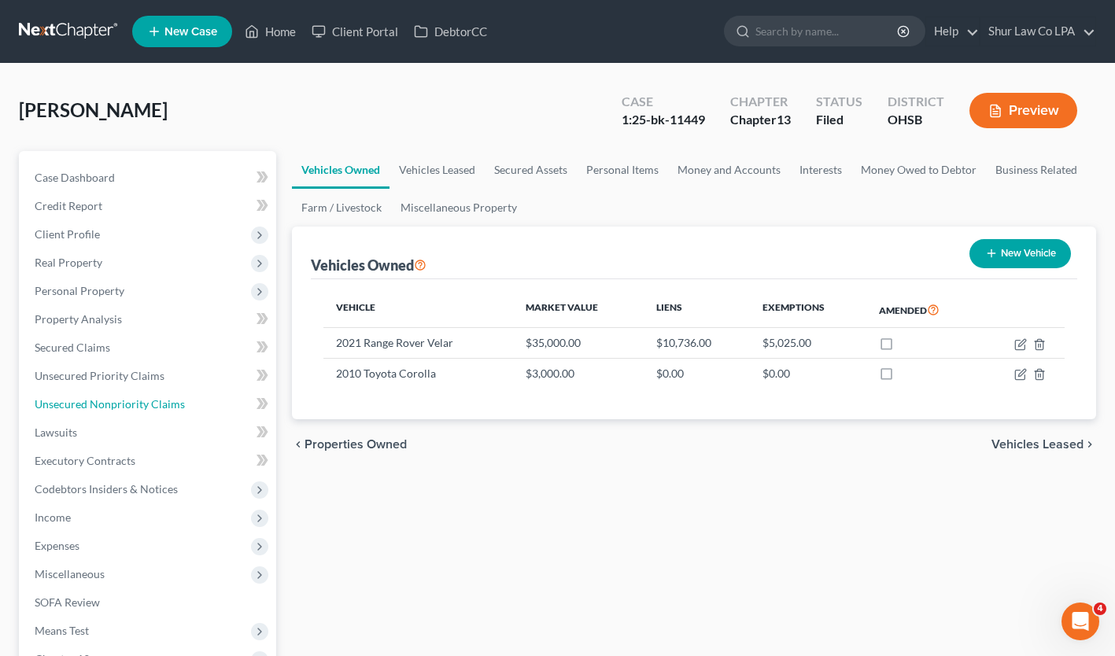
click at [87, 397] on span "Unsecured Nonpriority Claims" at bounding box center [110, 403] width 150 height 13
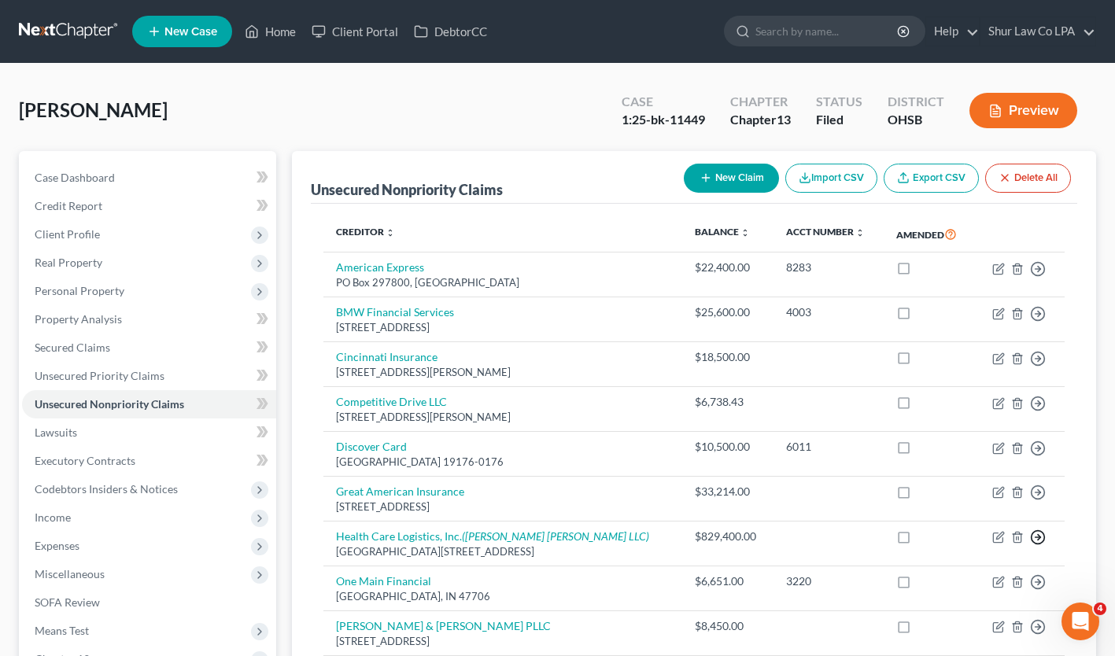
click at [1040, 277] on icon "button" at bounding box center [1038, 269] width 16 height 16
click at [975, 553] on link "Move to D" at bounding box center [965, 550] width 131 height 27
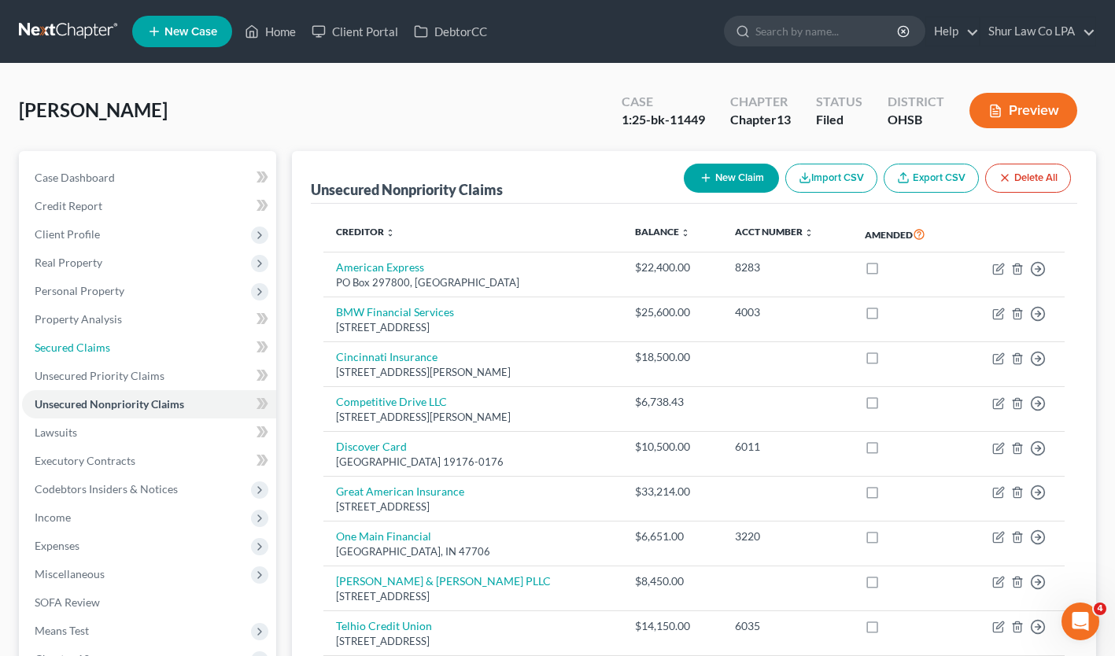
click at [79, 349] on span "Secured Claims" at bounding box center [73, 347] width 76 height 13
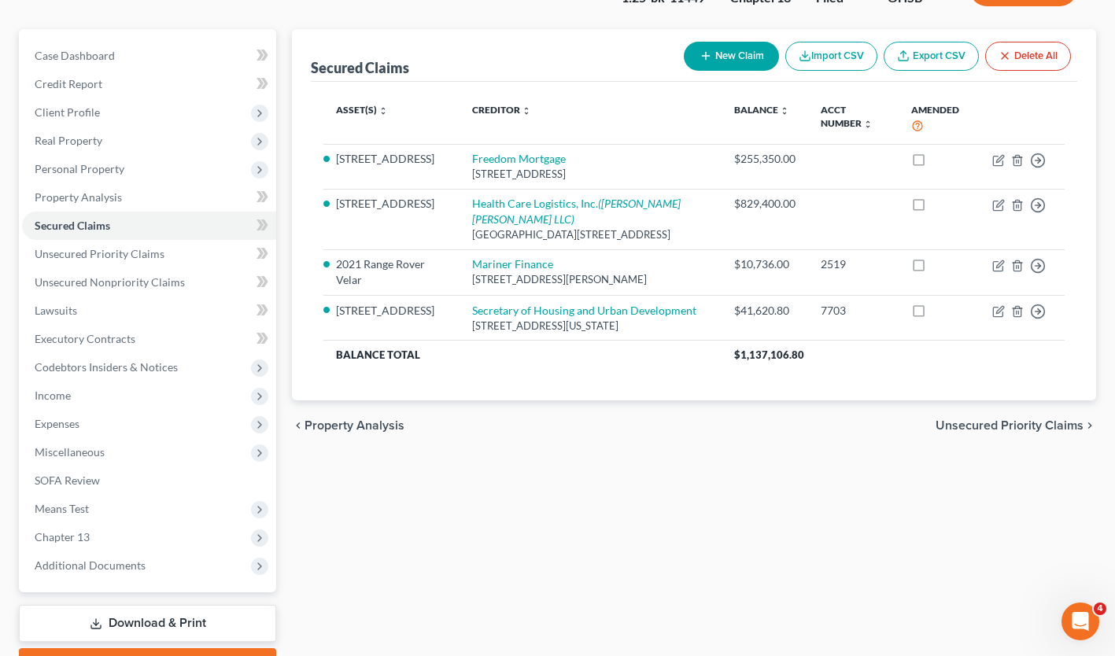
scroll to position [127, 0]
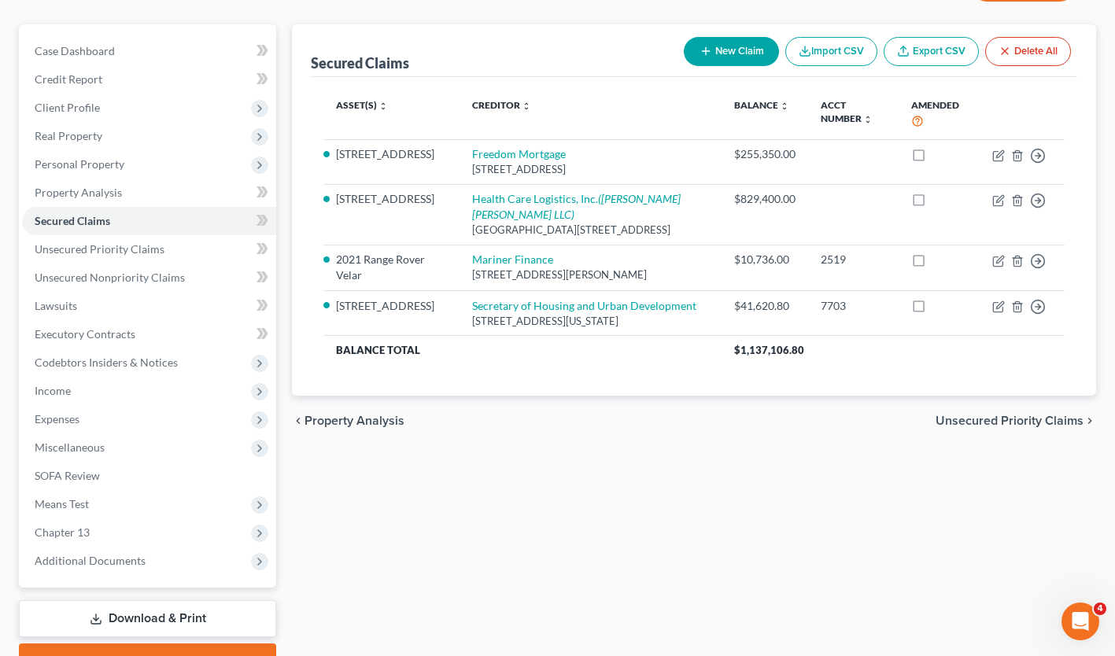
click at [95, 131] on span "Real Property" at bounding box center [69, 135] width 68 height 13
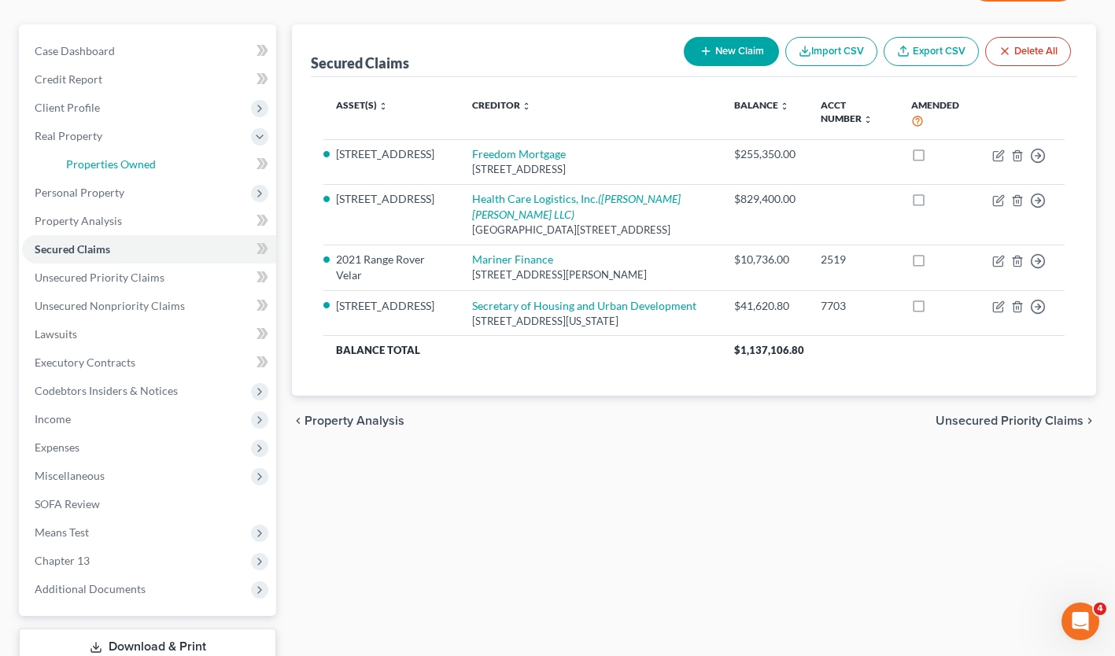
click at [107, 161] on span "Properties Owned" at bounding box center [111, 163] width 90 height 13
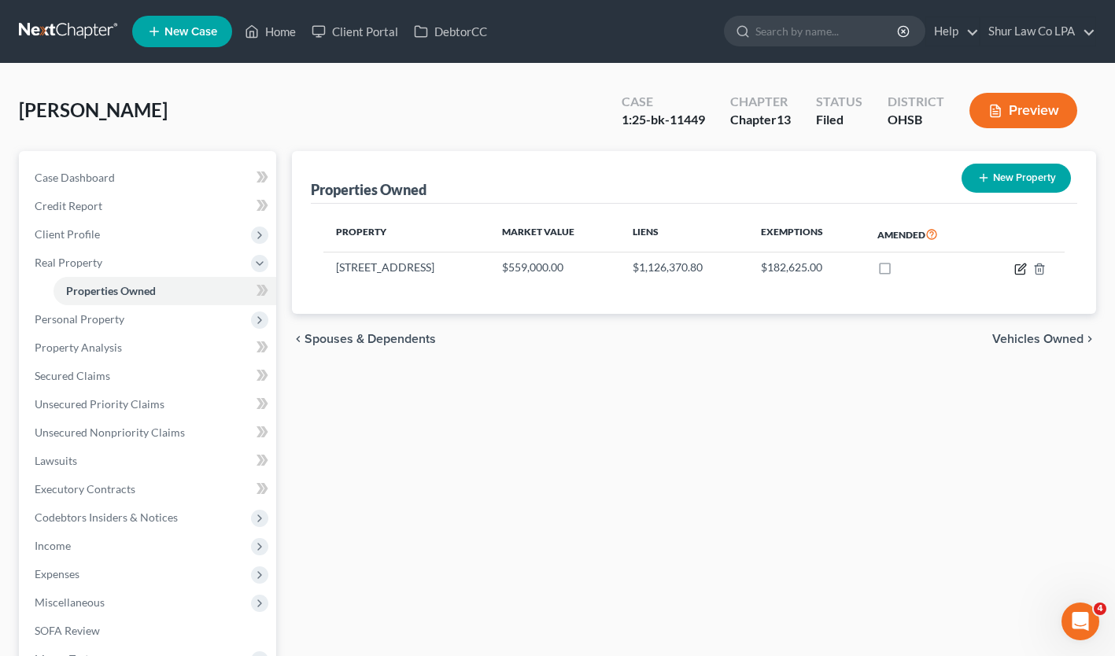
click at [1019, 272] on icon "button" at bounding box center [1020, 269] width 13 height 13
select select "36"
select select "3"
select select "0"
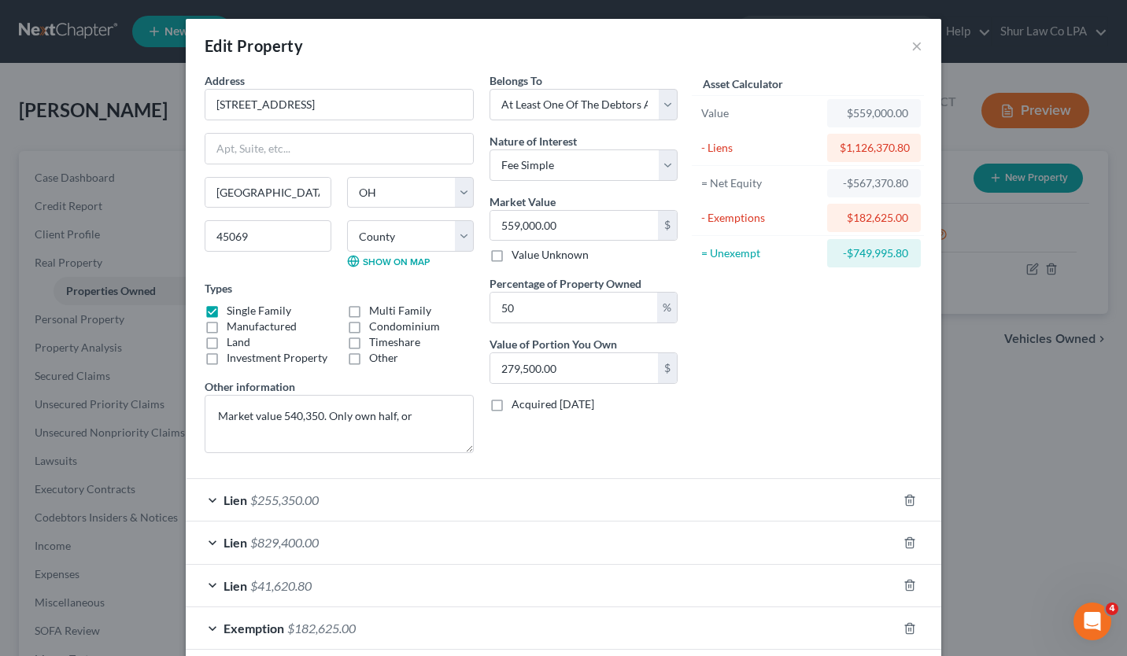
click at [214, 501] on div "Lien $255,350.00" at bounding box center [541, 500] width 711 height 42
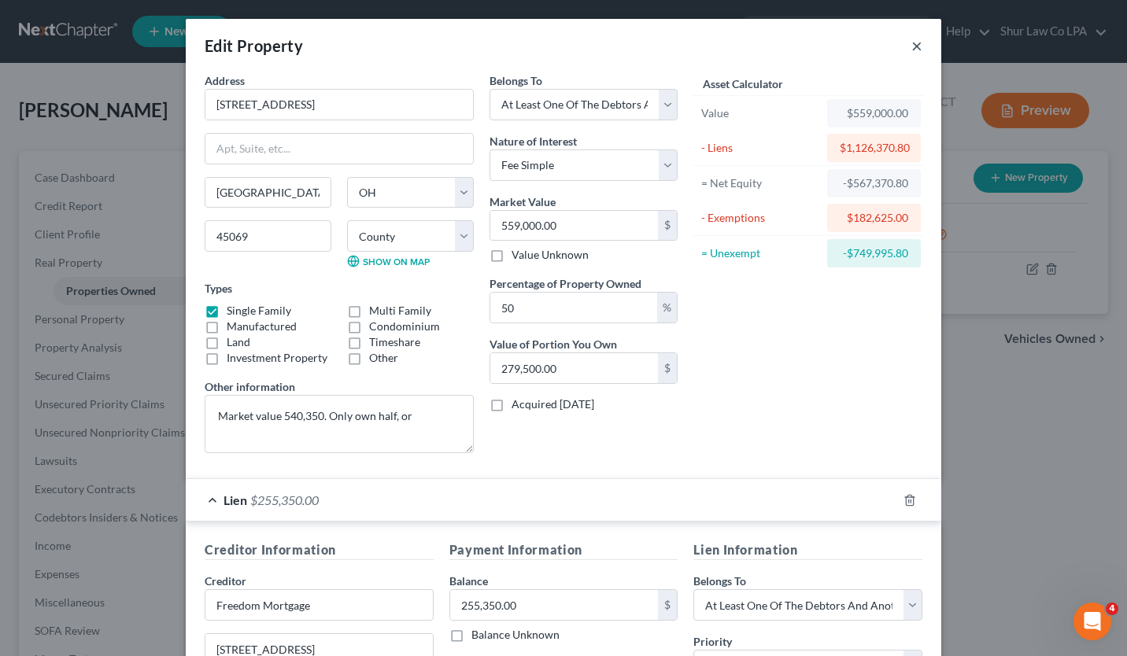
click at [911, 45] on button "×" at bounding box center [916, 45] width 11 height 19
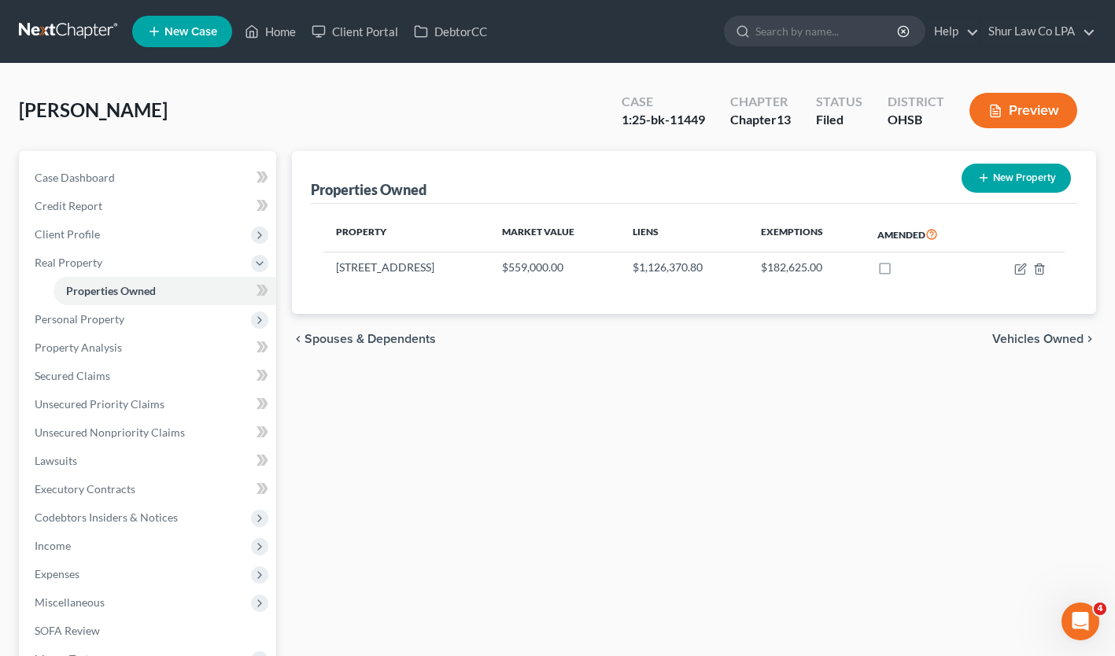
click at [154, 513] on span "Codebtors Insiders & Notices" at bounding box center [106, 517] width 143 height 13
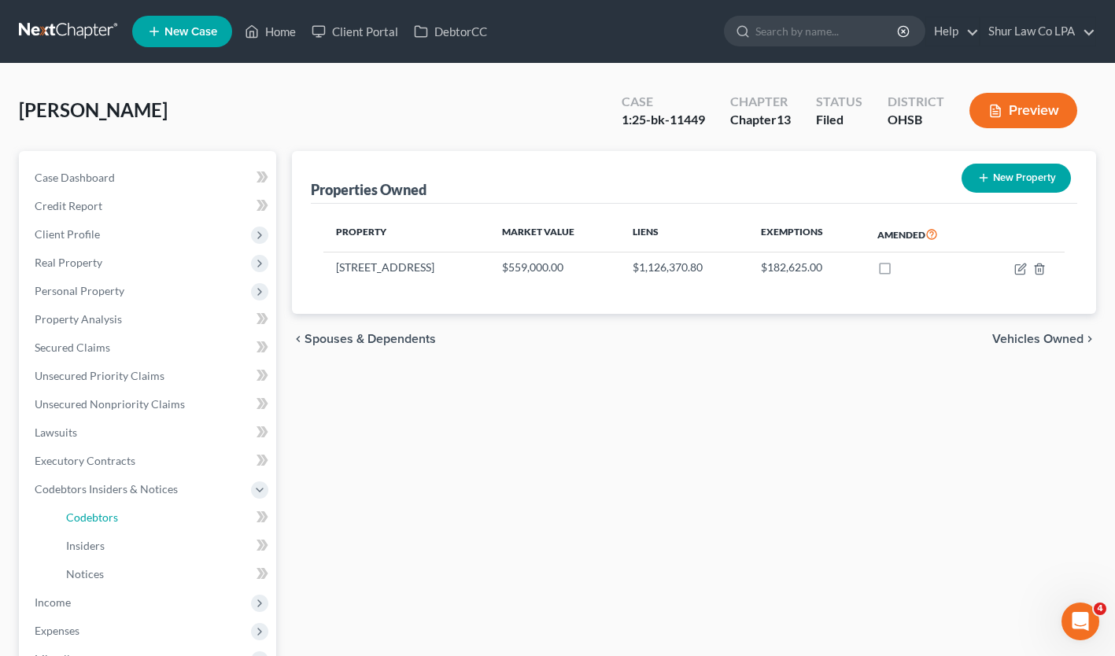
click at [94, 518] on span "Codebtors" at bounding box center [92, 517] width 52 height 13
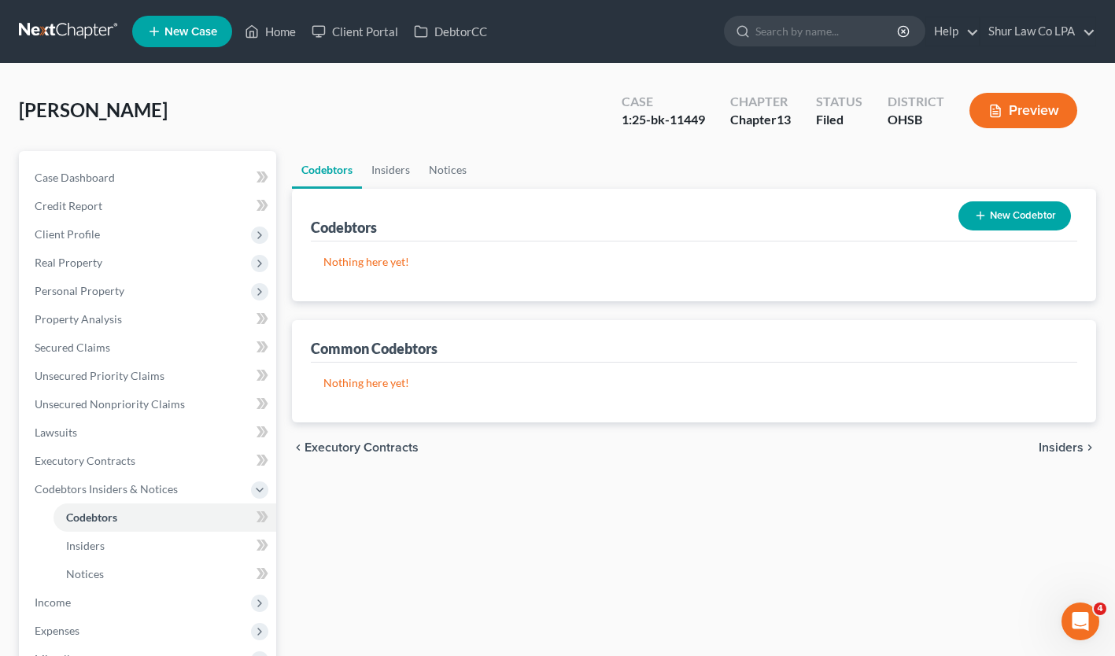
click at [1002, 220] on button "New Codebtor" at bounding box center [1015, 215] width 113 height 29
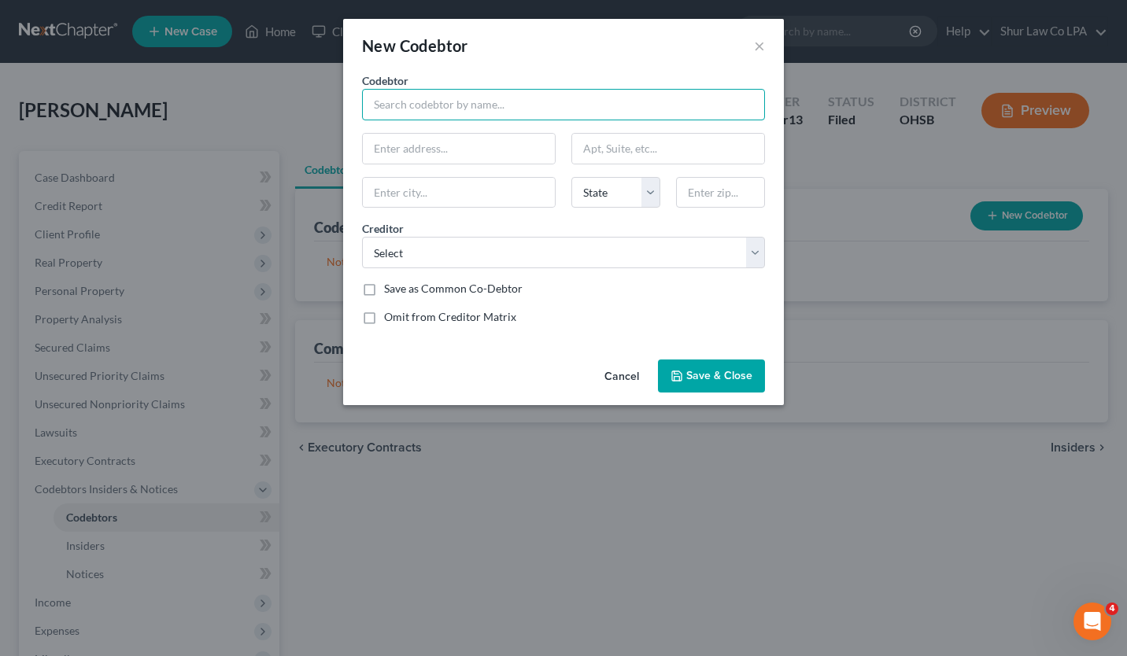
click at [491, 109] on input "text" at bounding box center [563, 104] width 403 height 31
type input "[PERSON_NAME]"
click at [463, 141] on input "text" at bounding box center [459, 149] width 192 height 30
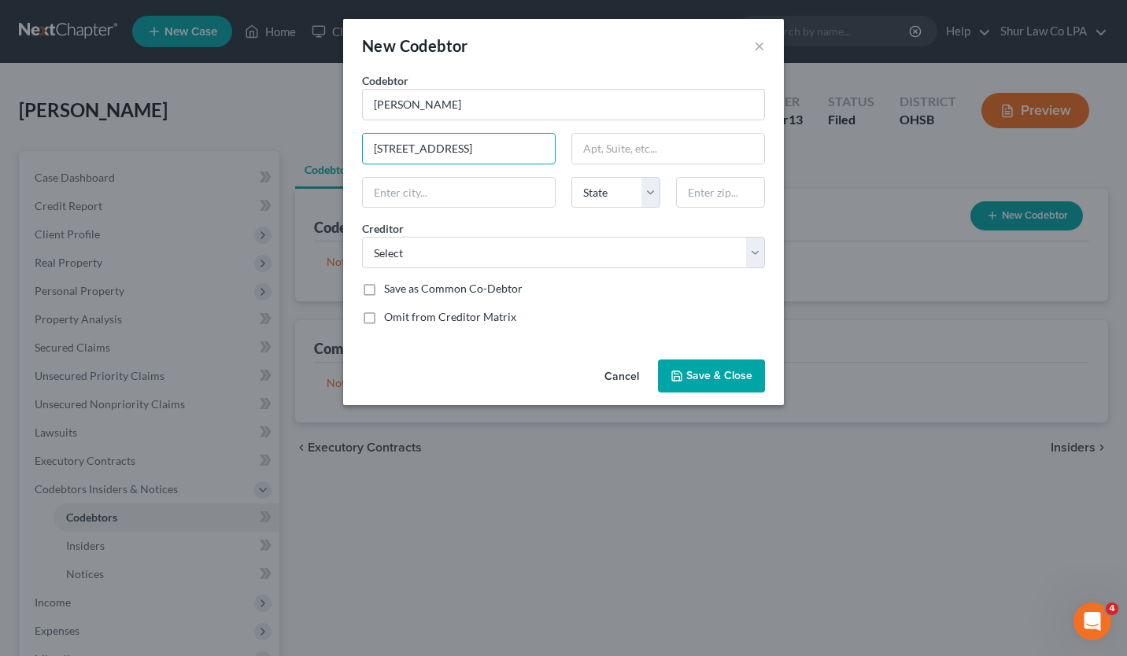
type input "[STREET_ADDRESS]"
type input "[GEOGRAPHIC_DATA][PERSON_NAME]"
select select "36"
type input "45069"
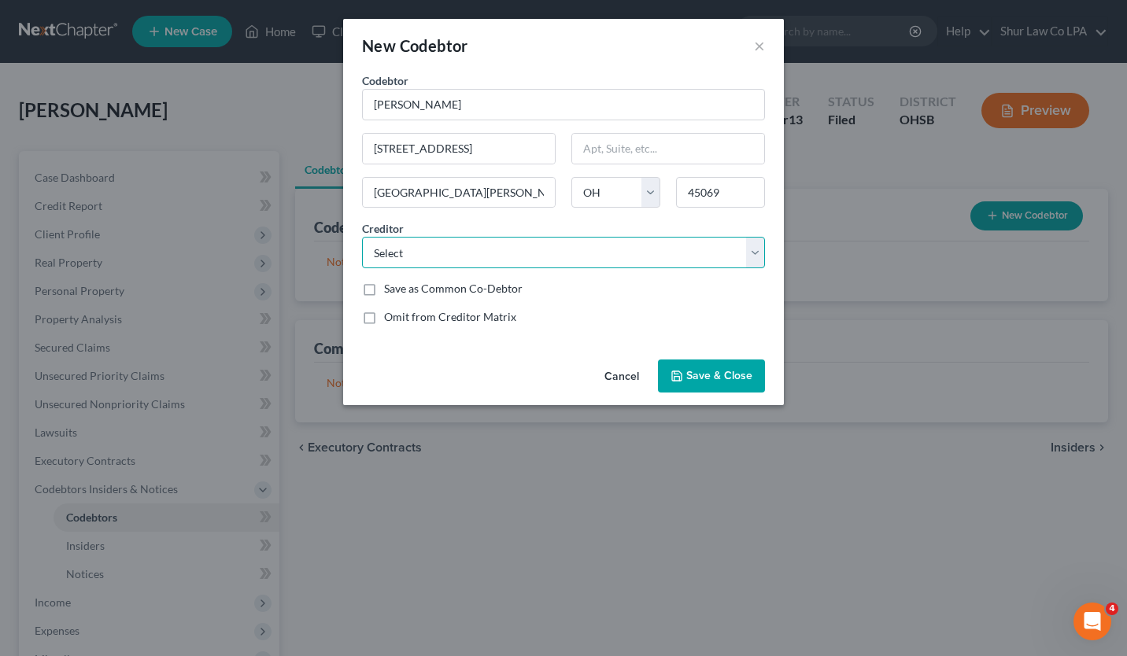
click at [472, 249] on select "Select Secretary of Housing and Urban Development Great American Insurance Cinc…" at bounding box center [563, 252] width 403 height 31
select select "3"
click at [362, 237] on select "Select Secretary of Housing and Urban Development Great American Insurance Cinc…" at bounding box center [563, 252] width 403 height 31
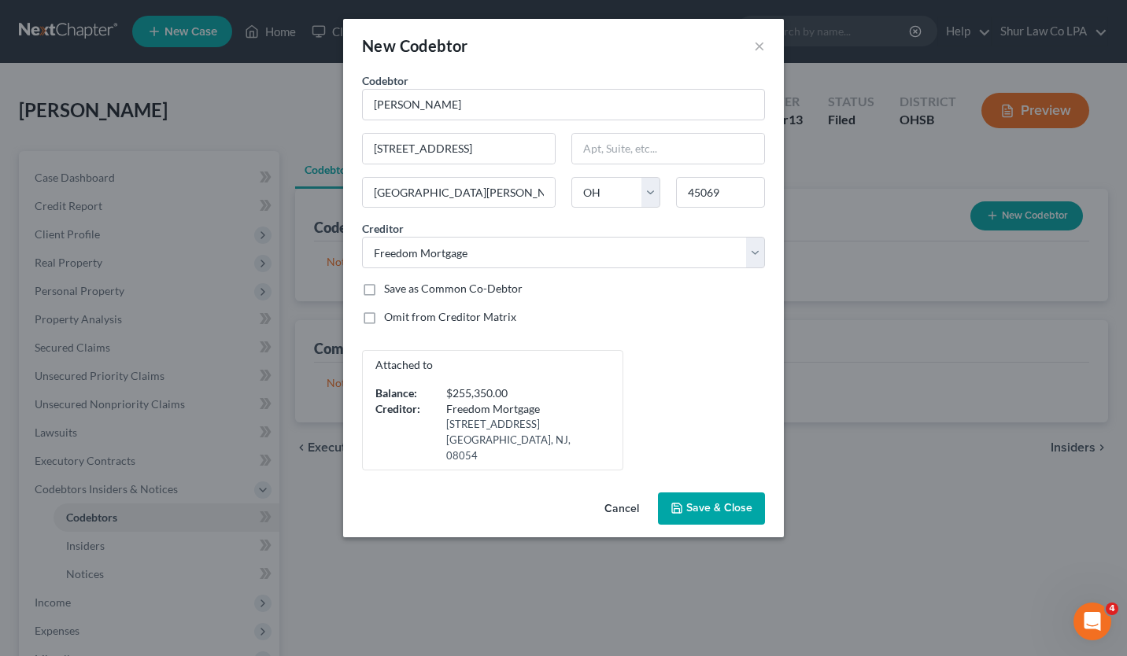
click at [384, 287] on label "Save as Common Co-Debtor" at bounding box center [453, 289] width 139 height 16
click at [390, 287] on input "Save as Common Co-Debtor" at bounding box center [395, 286] width 10 height 10
checkbox input "true"
click at [743, 502] on span "Save & Close" at bounding box center [719, 508] width 66 height 13
